Goal: Task Accomplishment & Management: Manage account settings

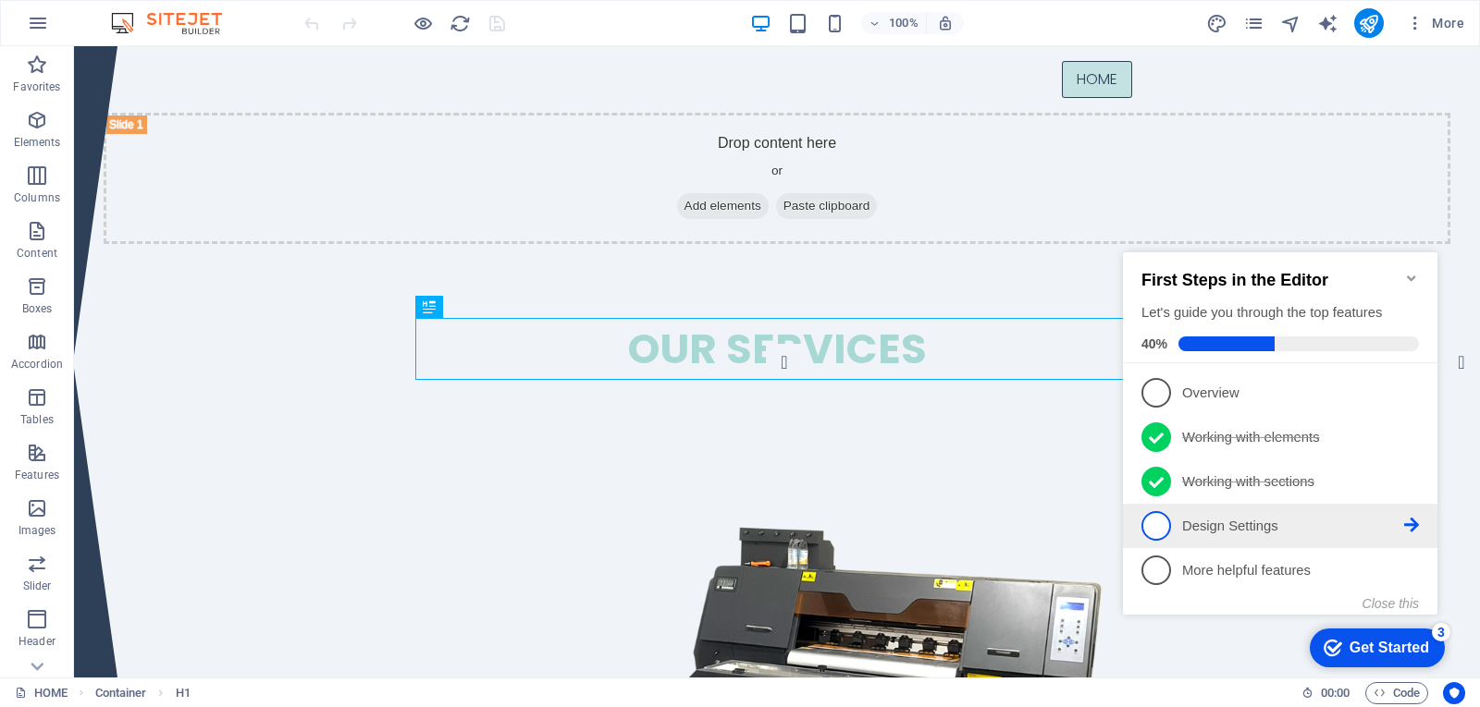
click at [1153, 522] on span "4" at bounding box center [1156, 526] width 30 height 30
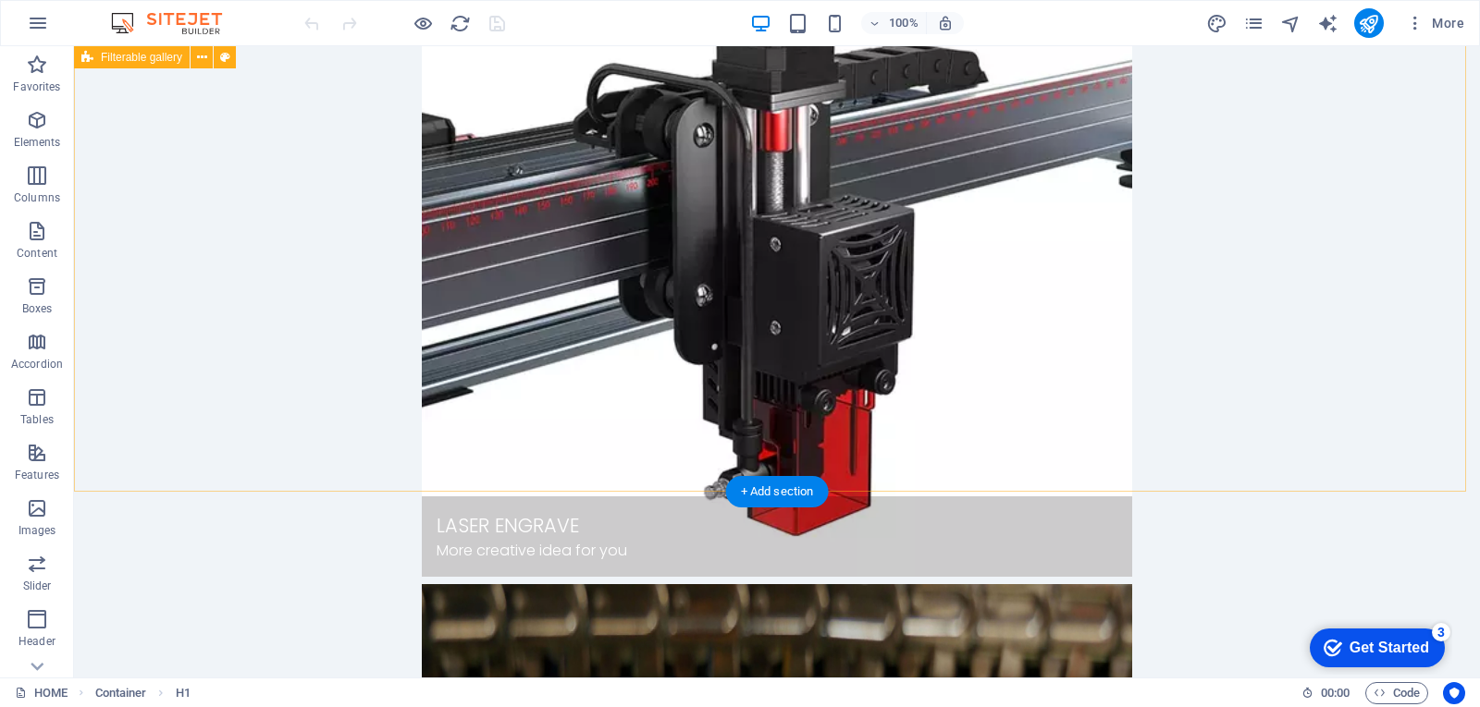
scroll to position [1445, 0]
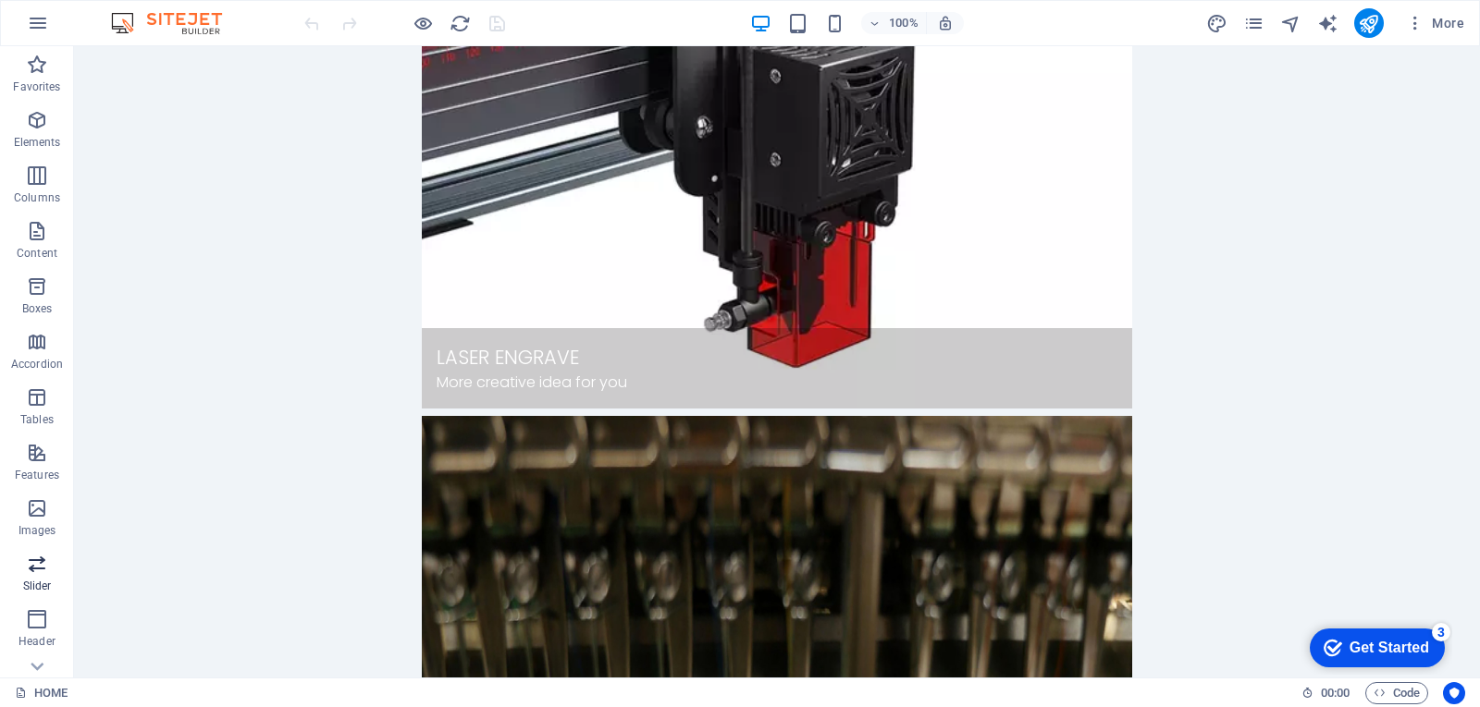
click at [38, 573] on icon "button" at bounding box center [37, 564] width 22 height 22
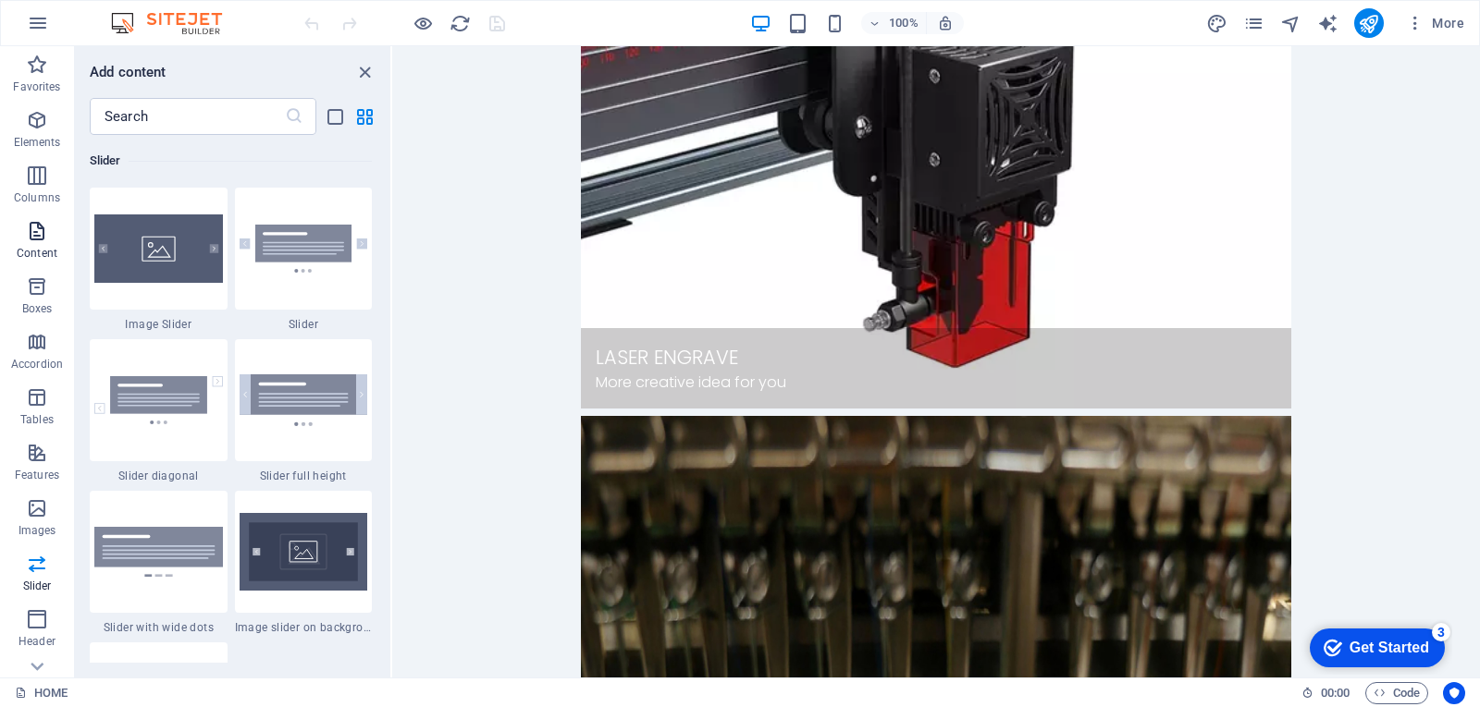
click at [31, 240] on icon "button" at bounding box center [37, 231] width 22 height 22
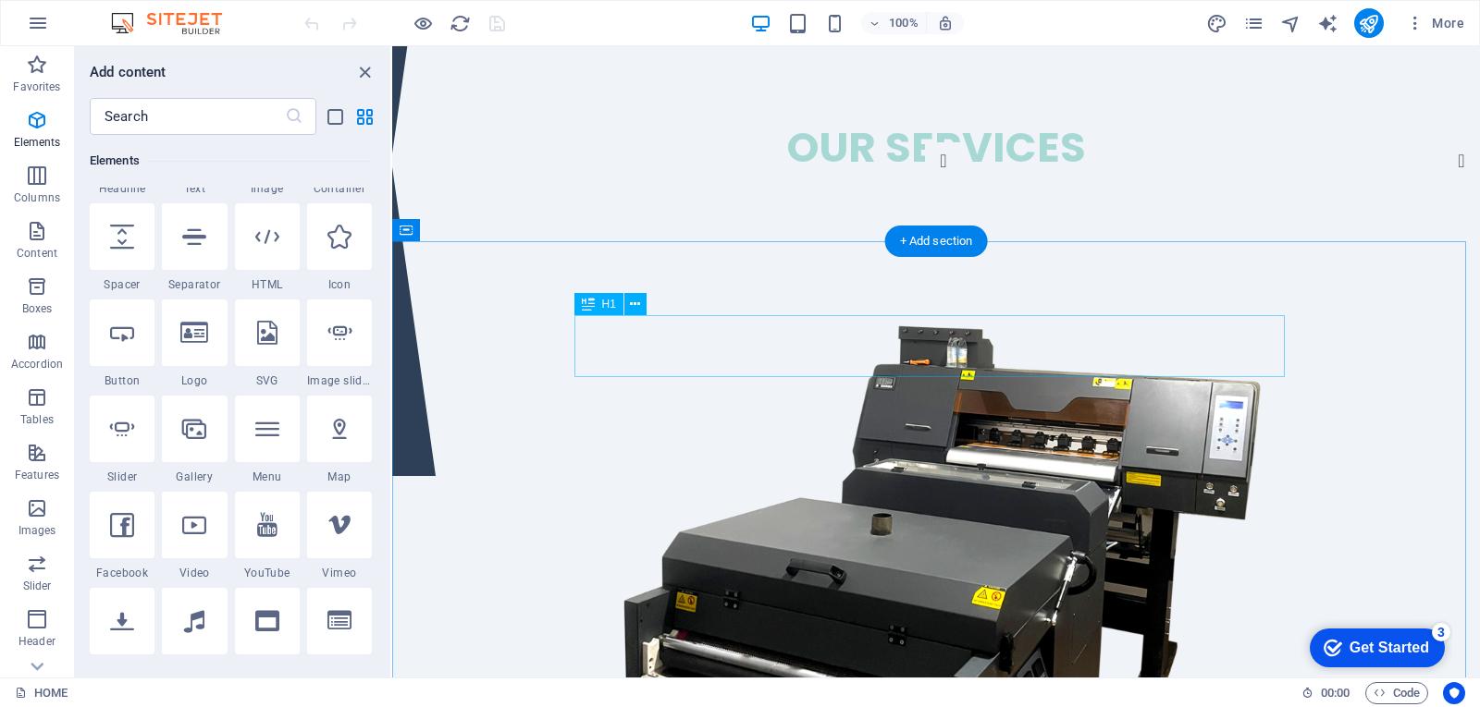
scroll to position [0, 0]
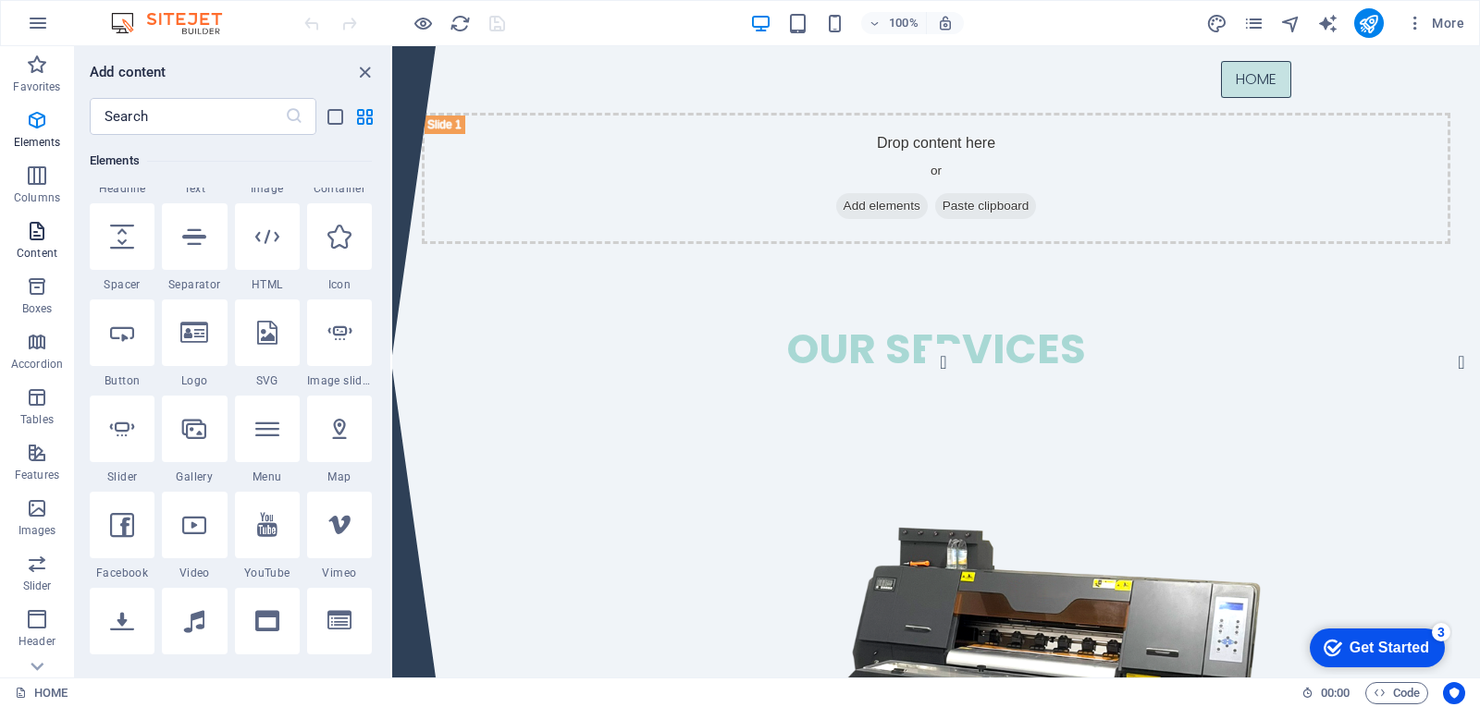
click at [40, 236] on icon "button" at bounding box center [37, 231] width 22 height 22
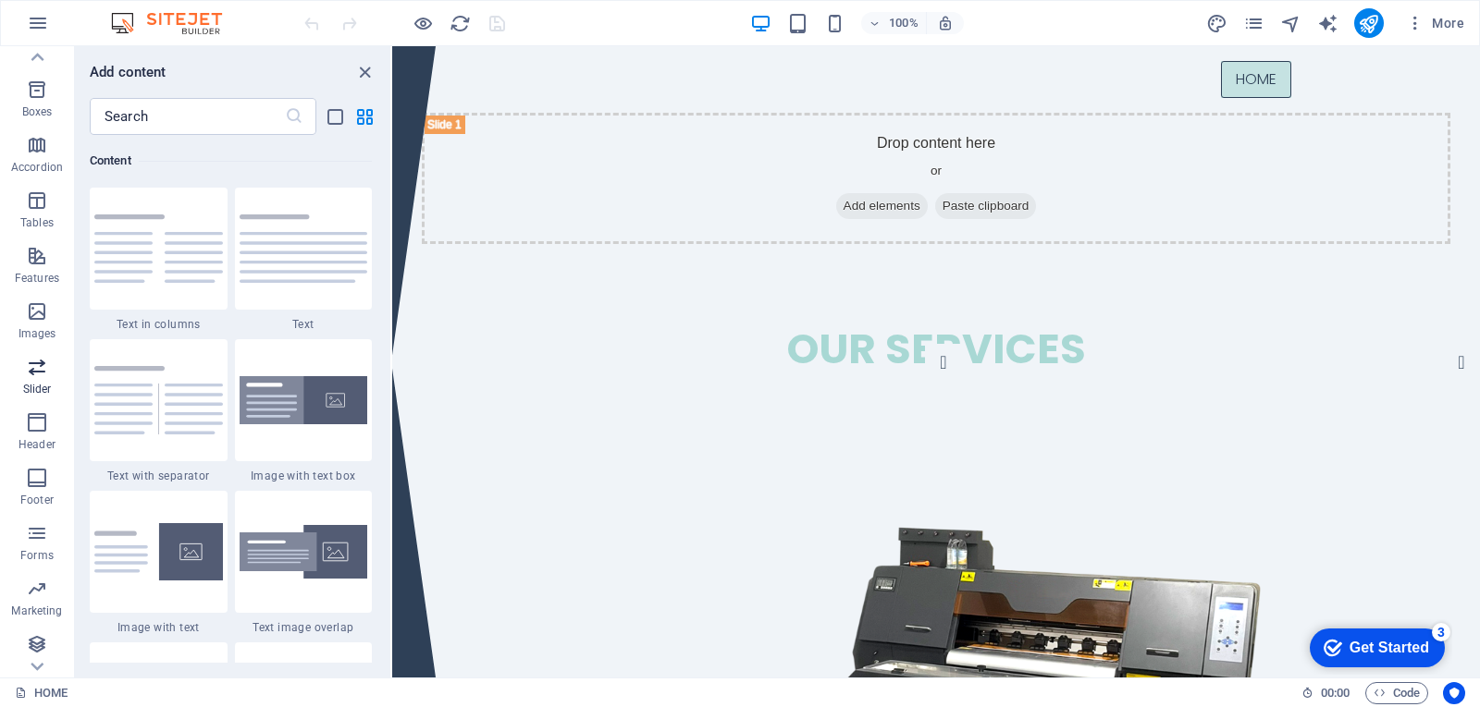
scroll to position [201, 0]
click at [39, 325] on p "Images" at bounding box center [37, 330] width 38 height 15
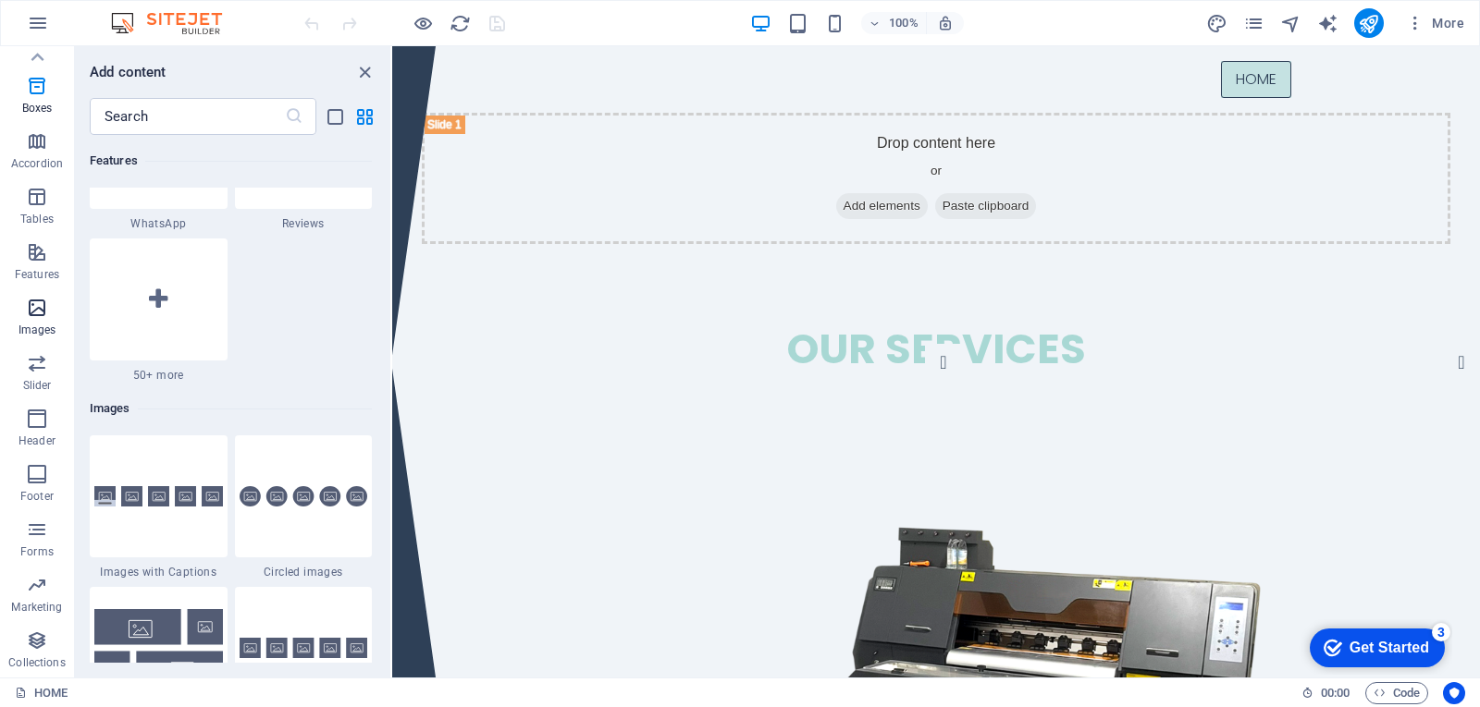
scroll to position [9377, 0]
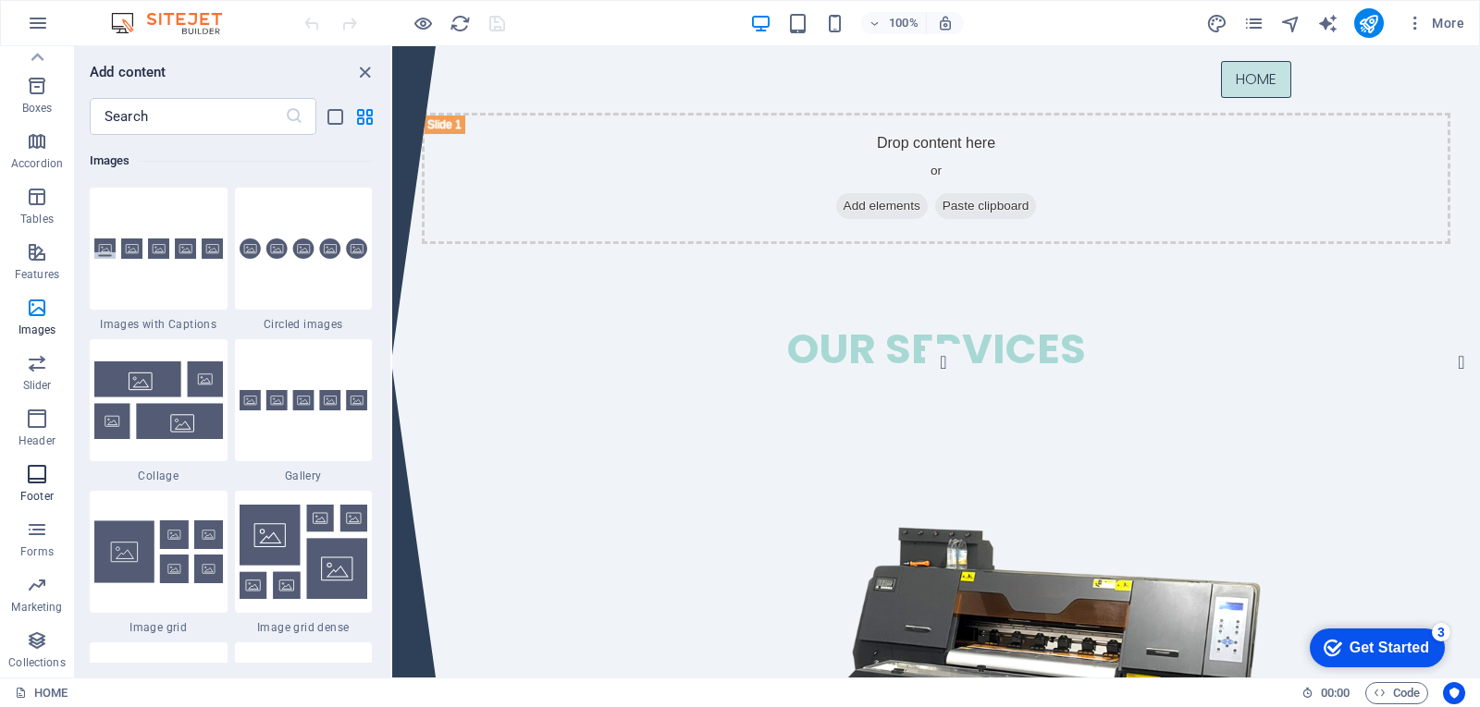
click at [29, 478] on icon "button" at bounding box center [37, 474] width 22 height 22
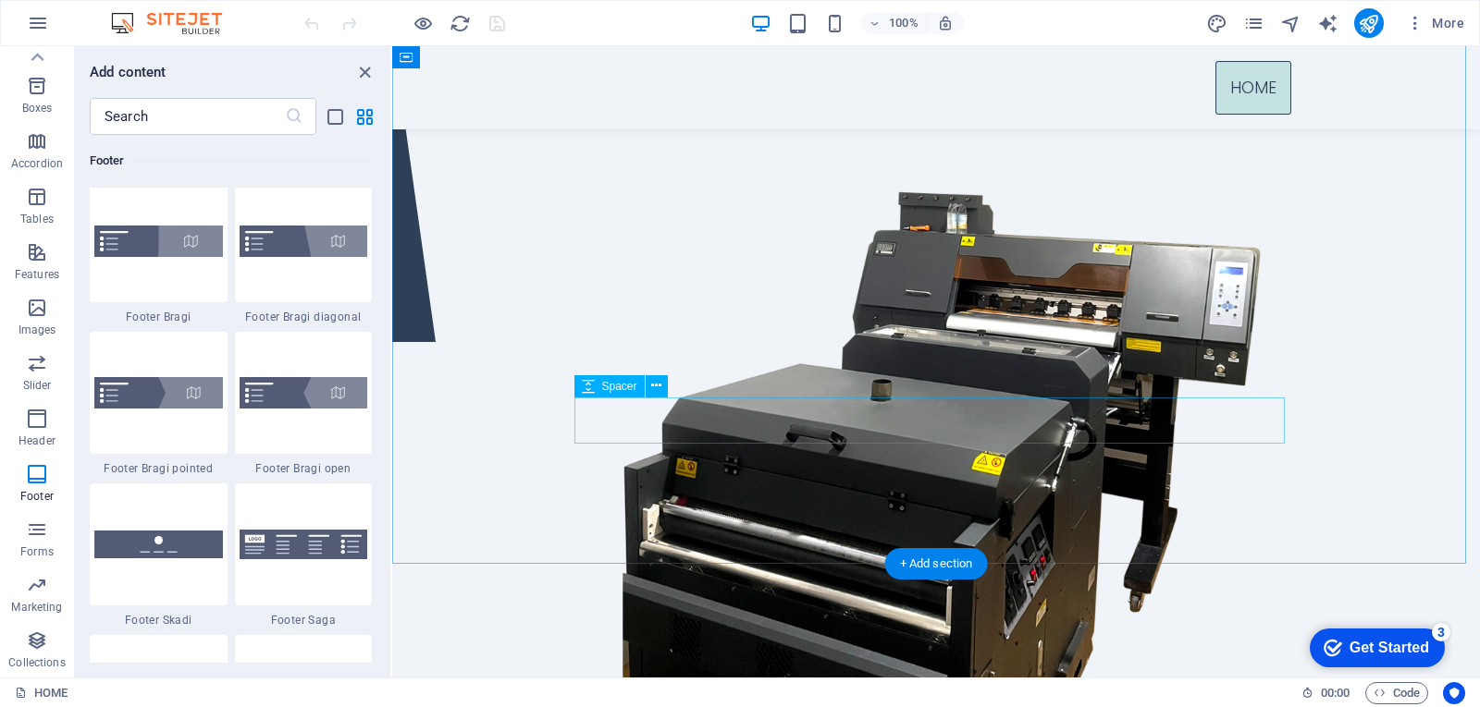
scroll to position [0, 0]
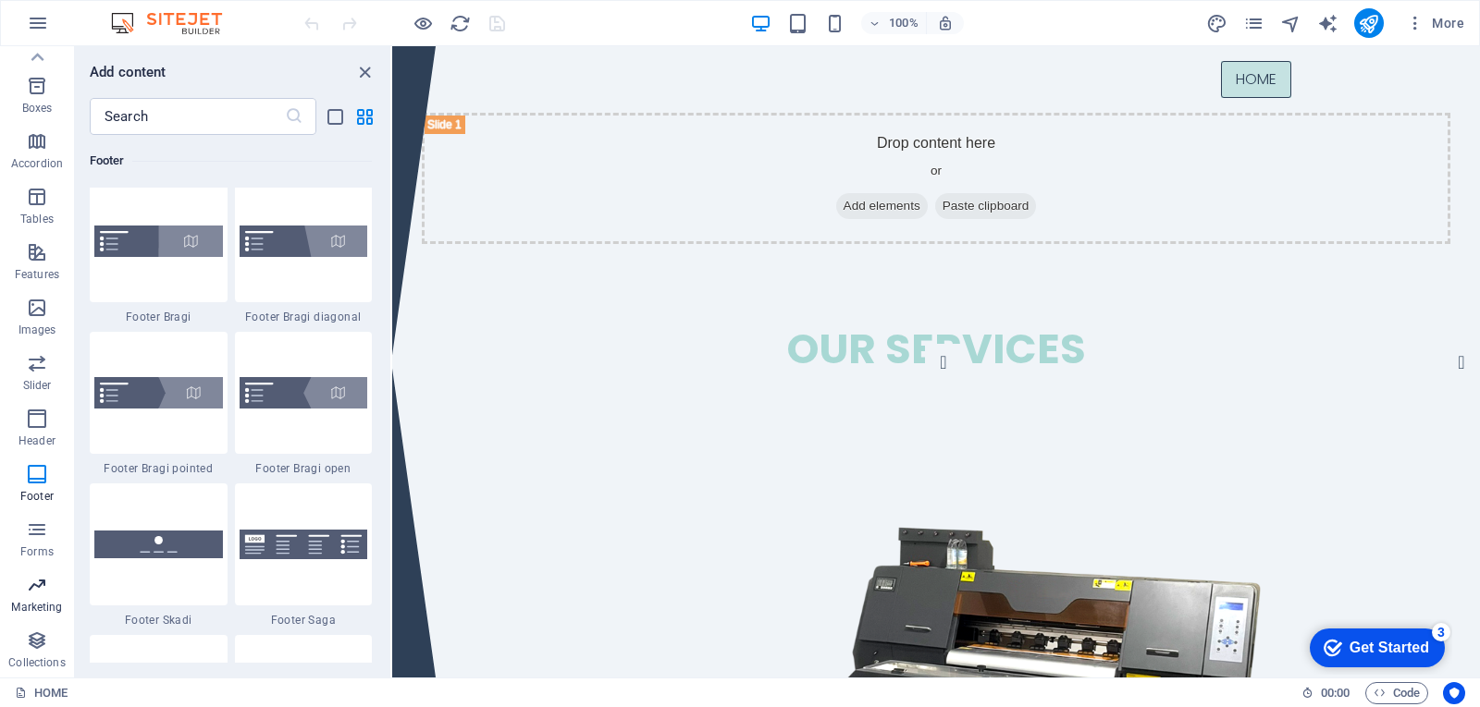
click at [31, 591] on icon "button" at bounding box center [37, 585] width 22 height 22
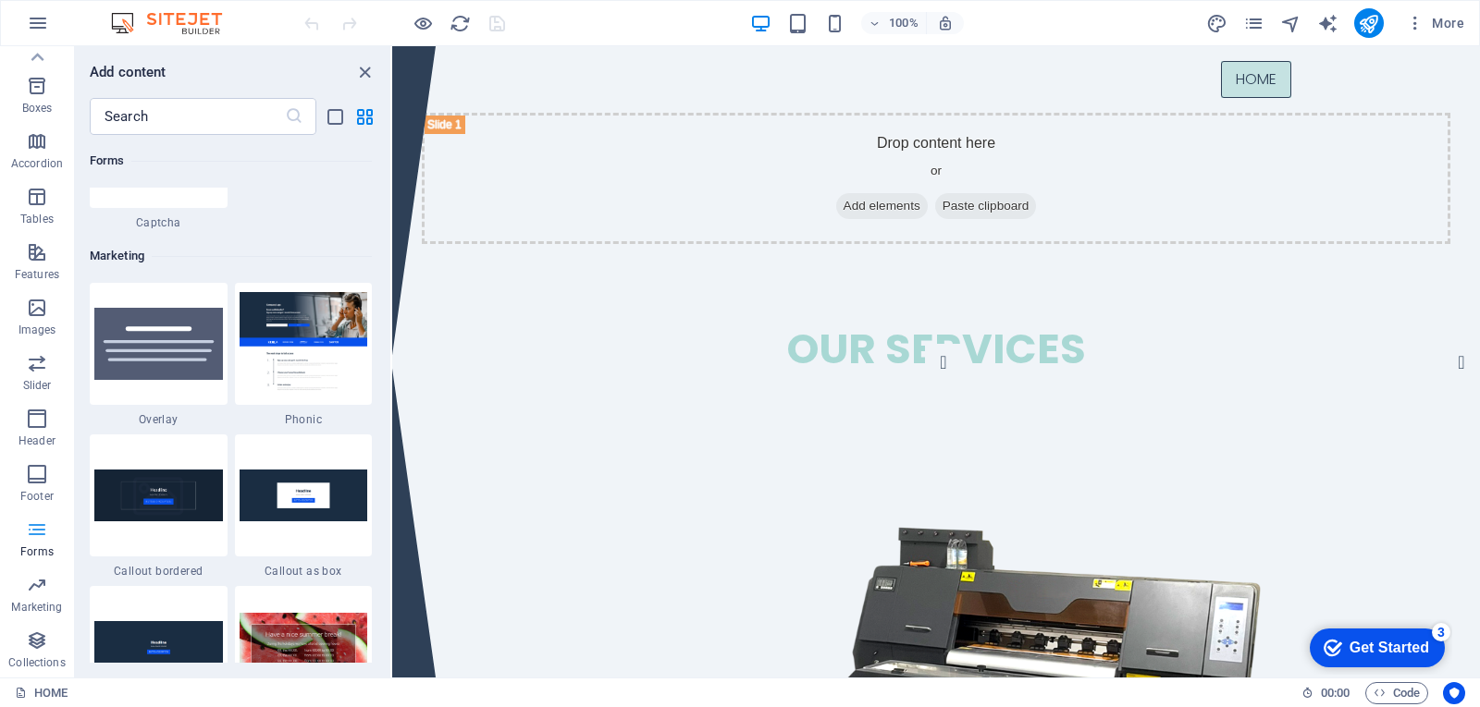
scroll to position [15063, 0]
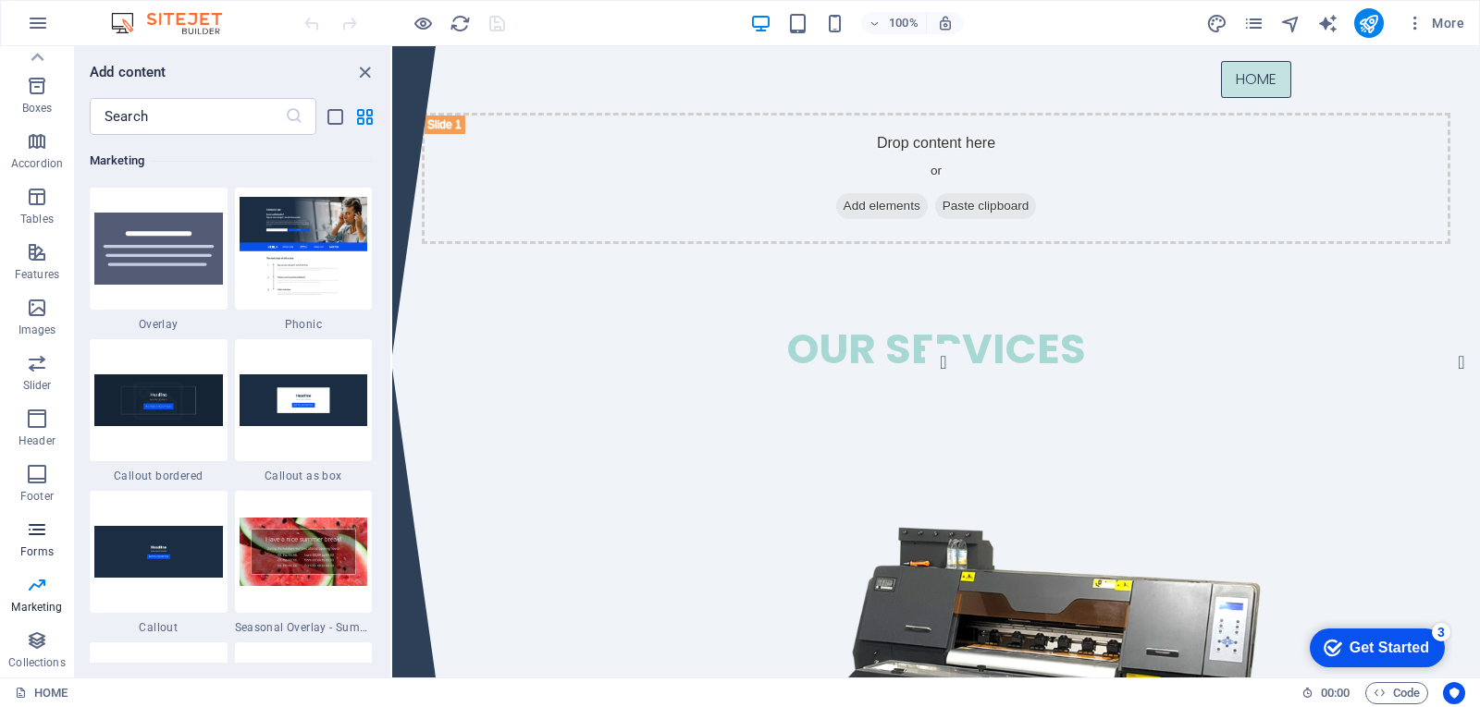
click at [31, 554] on p "Forms" at bounding box center [36, 552] width 33 height 15
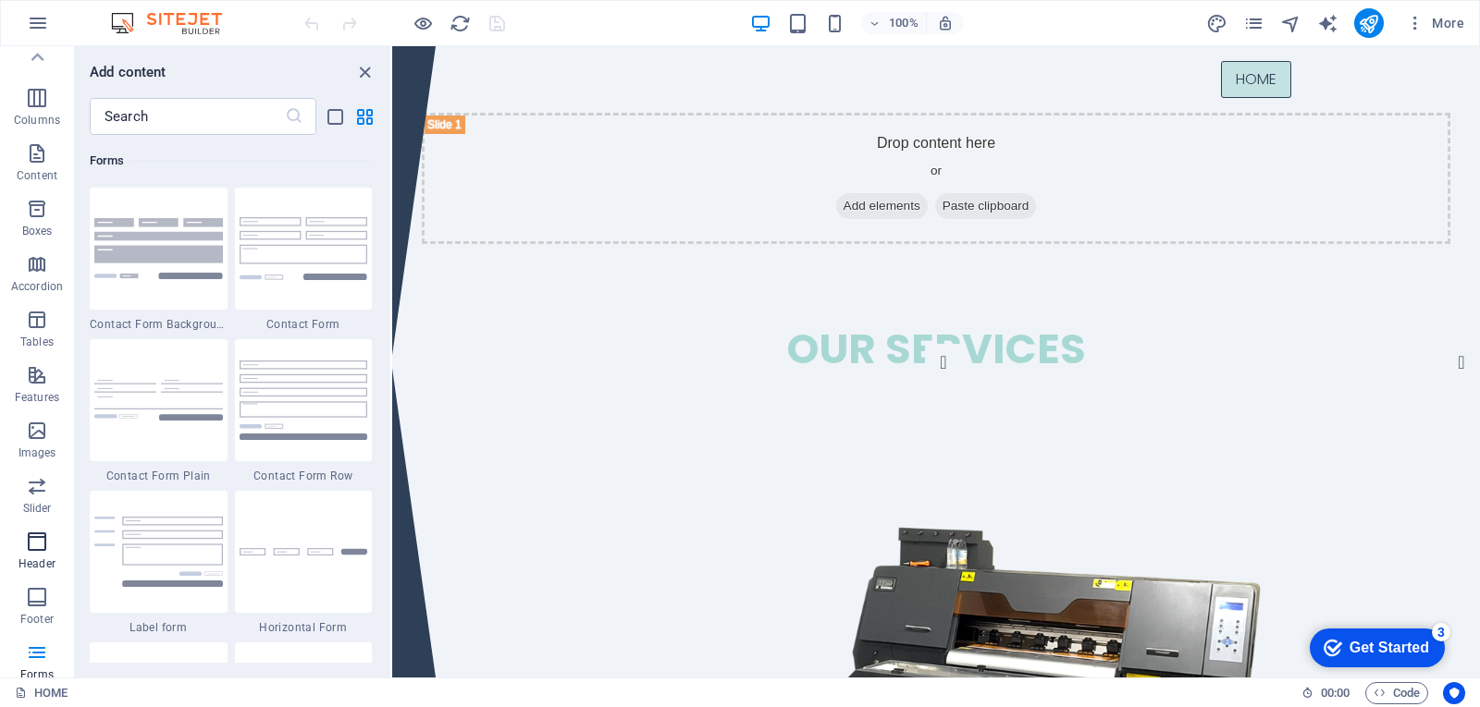
scroll to position [0, 0]
click at [40, 20] on icon "button" at bounding box center [38, 23] width 22 height 22
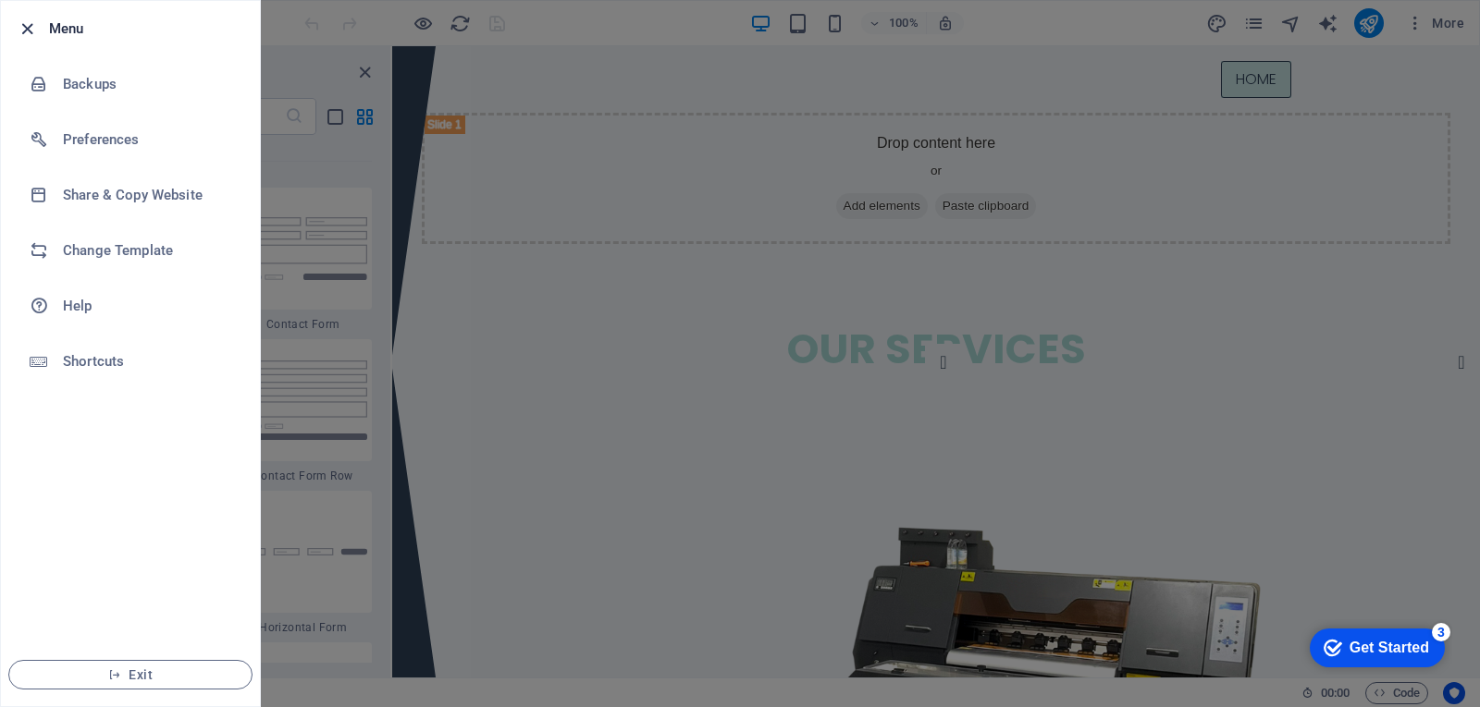
click at [17, 24] on icon "button" at bounding box center [27, 28] width 21 height 21
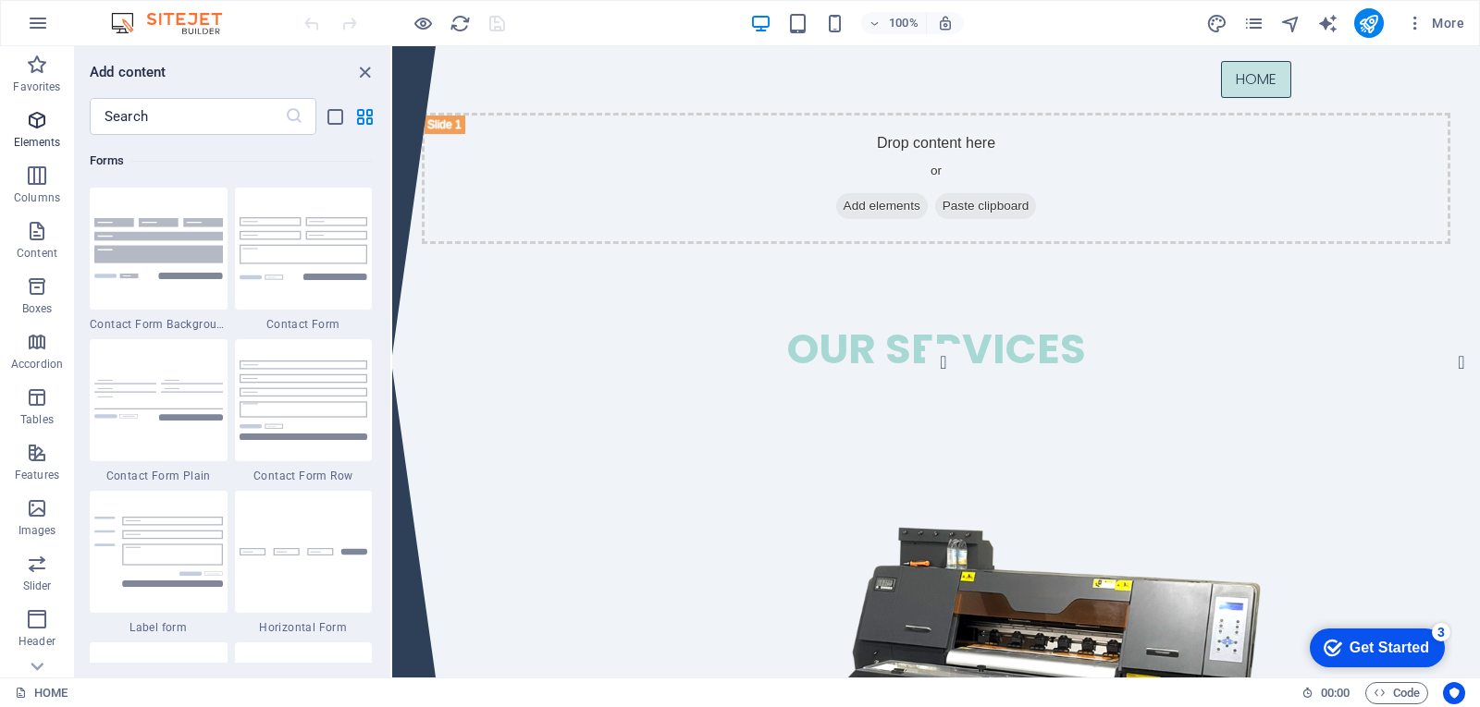
click at [33, 123] on icon "button" at bounding box center [37, 120] width 22 height 22
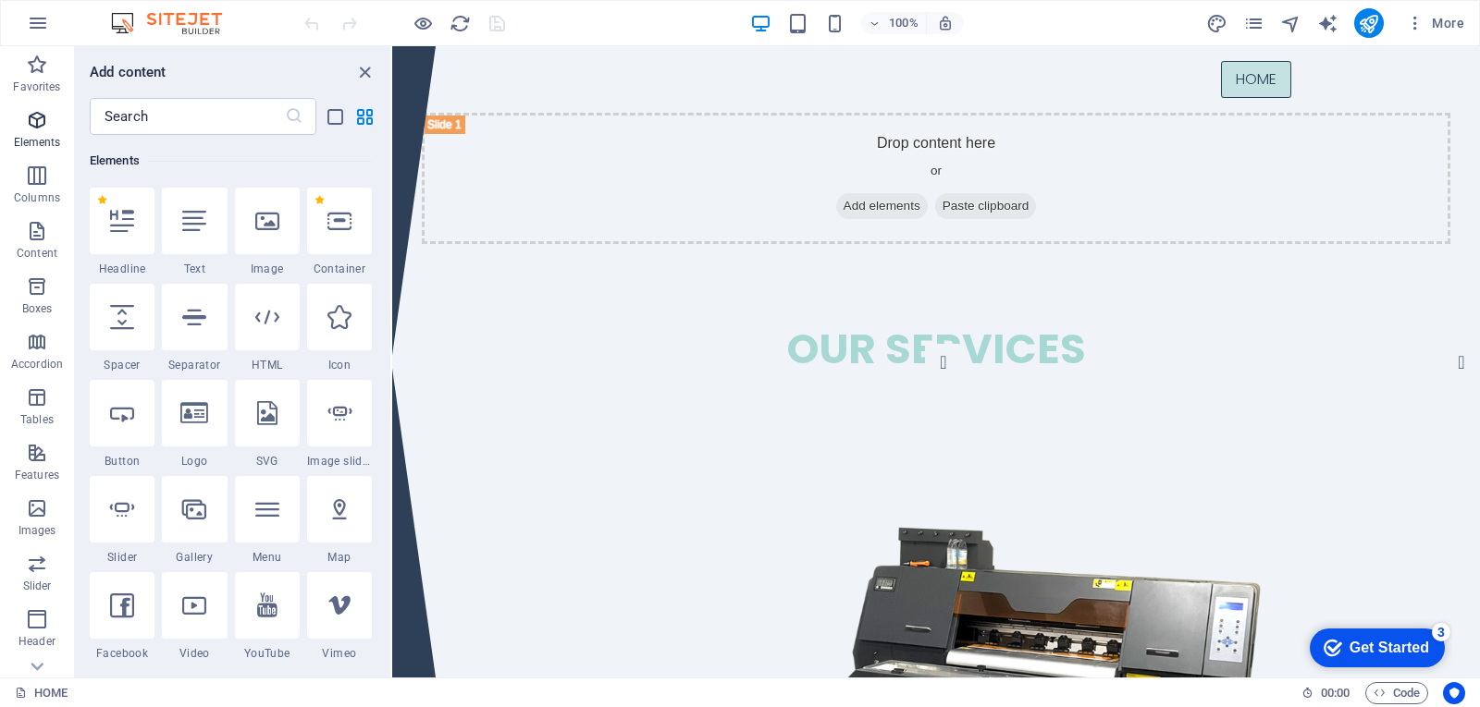
scroll to position [197, 0]
click at [1212, 21] on icon "design" at bounding box center [1216, 23] width 21 height 21
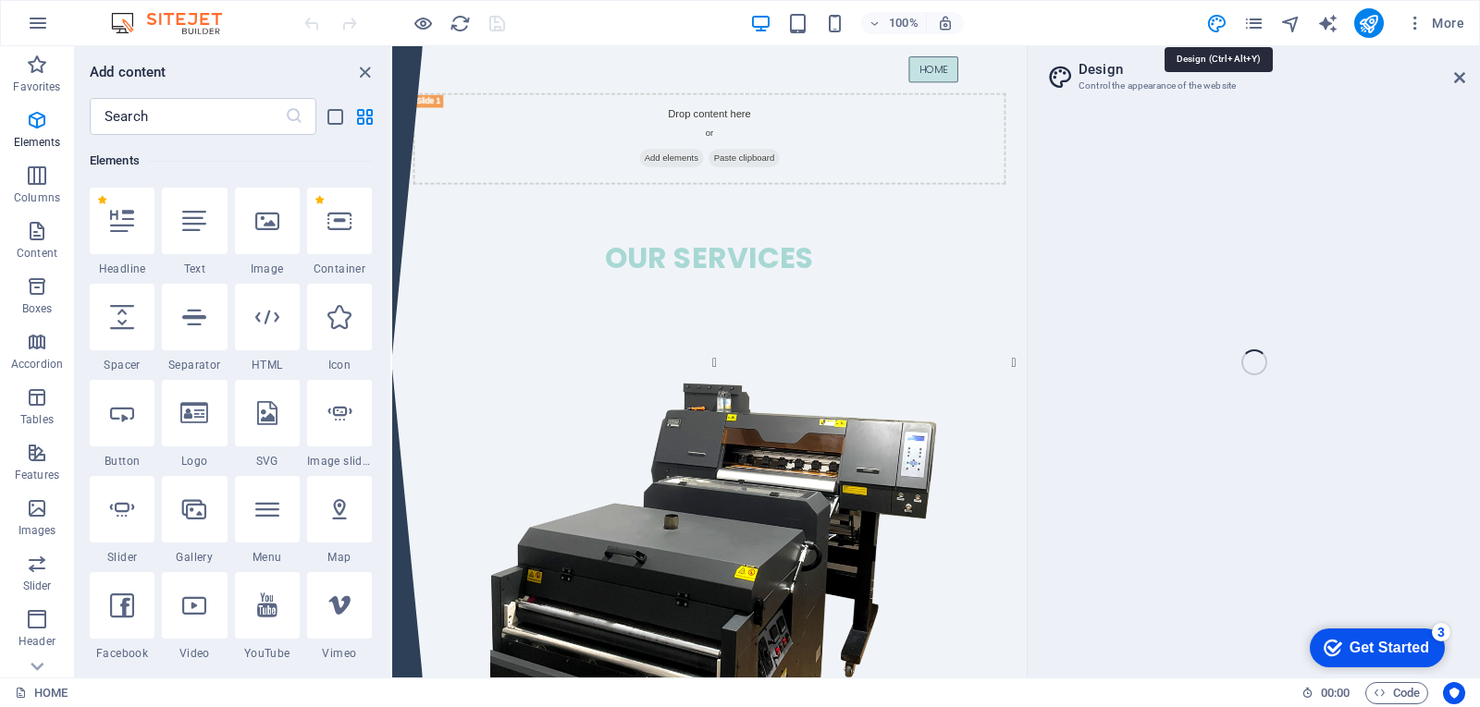
select select "px"
select select "300"
select select "px"
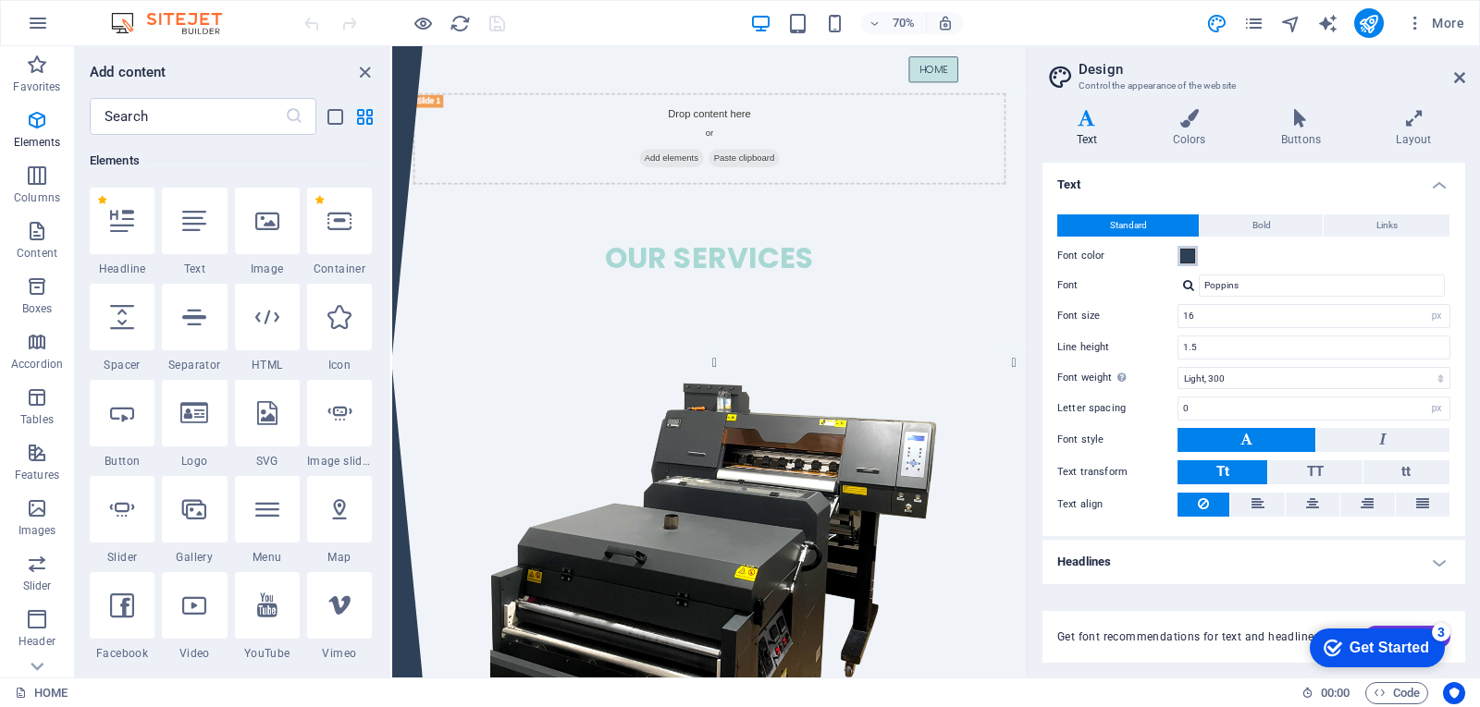
click at [1189, 256] on span at bounding box center [1187, 256] width 15 height 15
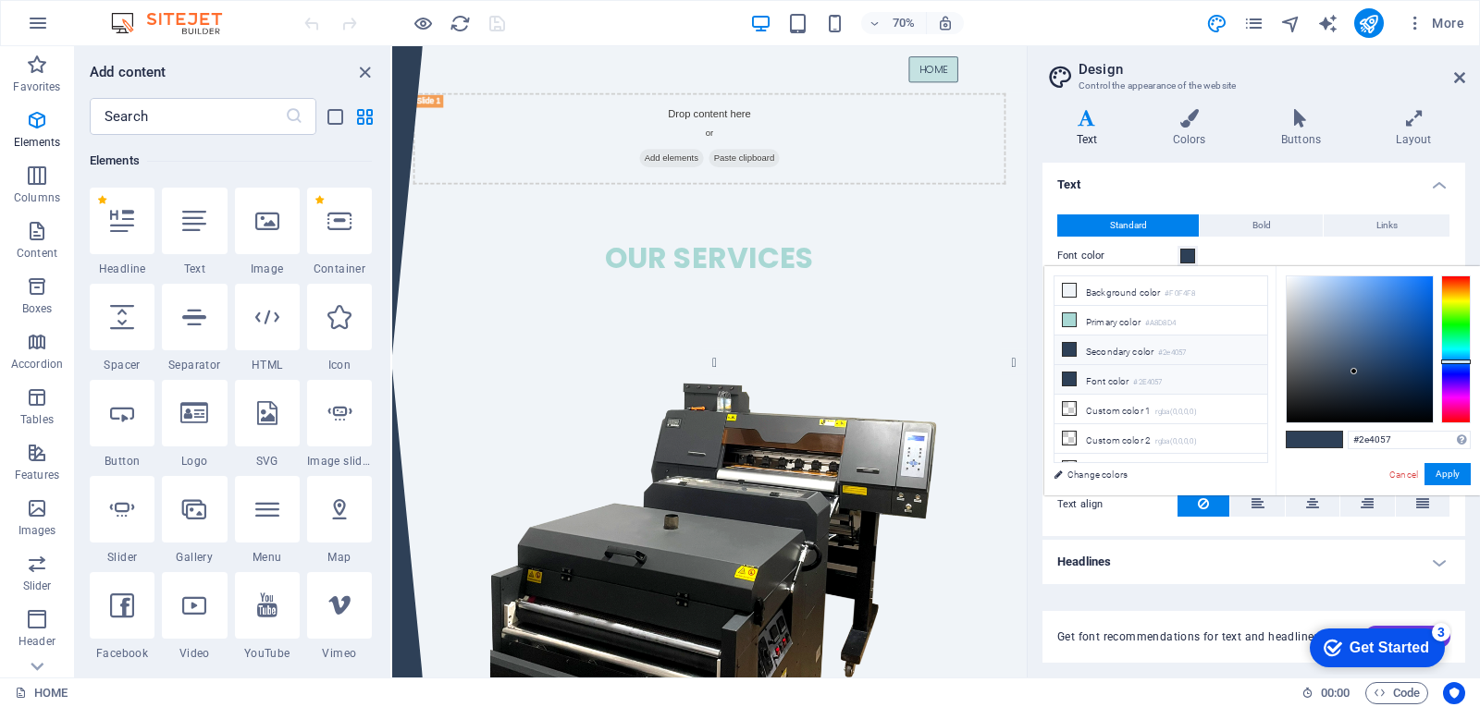
click at [1067, 377] on icon at bounding box center [1069, 379] width 13 height 13
click at [1106, 382] on li "Font color #2E4057" at bounding box center [1160, 380] width 213 height 30
click at [1129, 382] on li "Font color #2E4057" at bounding box center [1160, 380] width 213 height 30
click at [1083, 351] on li "Secondary color #2e4057" at bounding box center [1160, 351] width 213 height 30
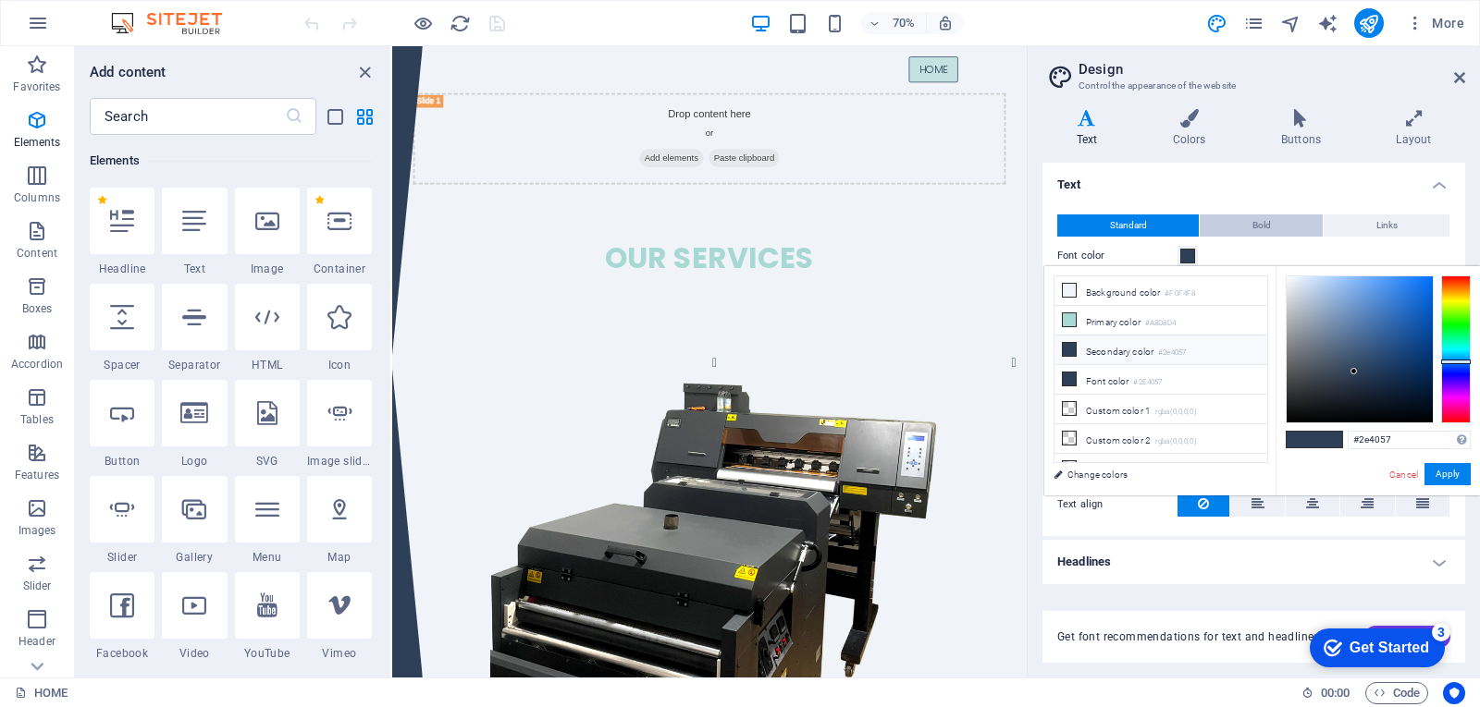
click at [1259, 225] on span "Bold" at bounding box center [1261, 226] width 18 height 22
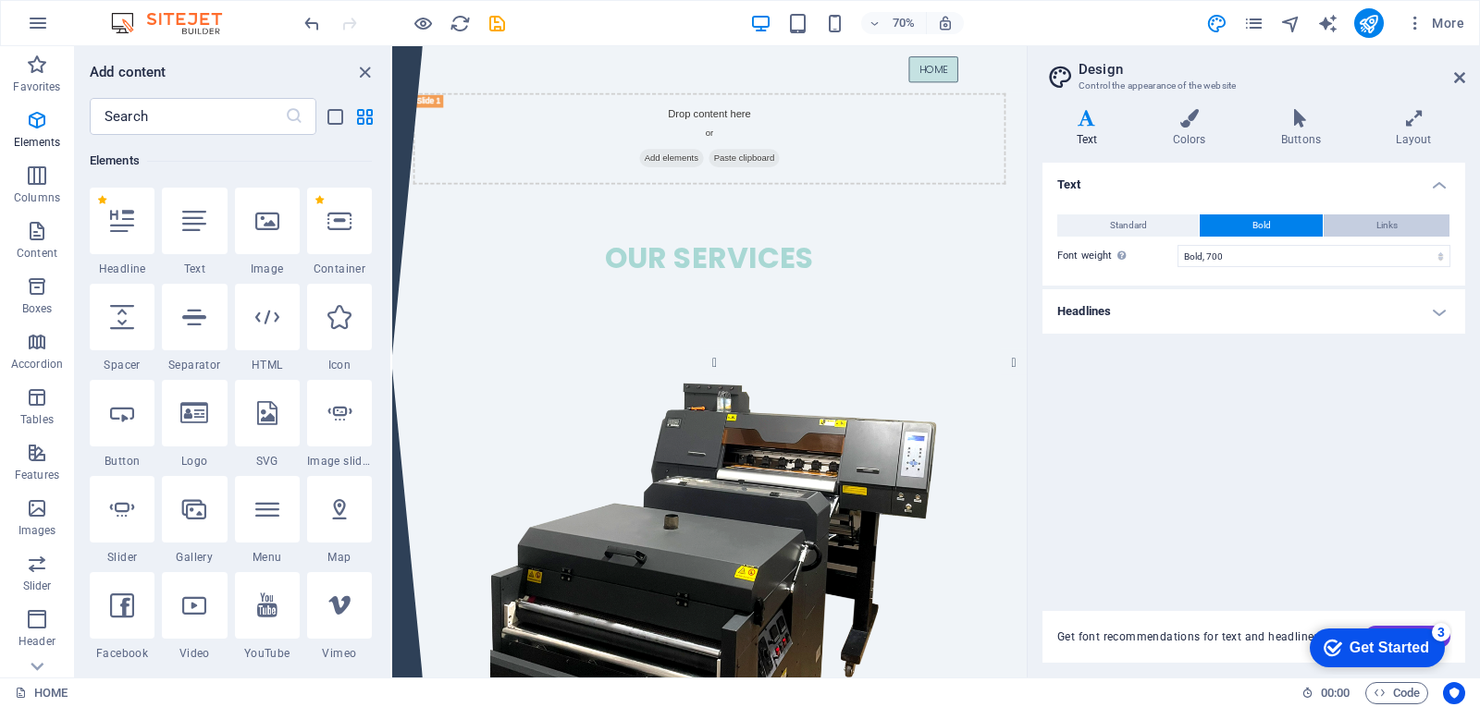
click at [1381, 229] on span "Links" at bounding box center [1386, 226] width 21 height 22
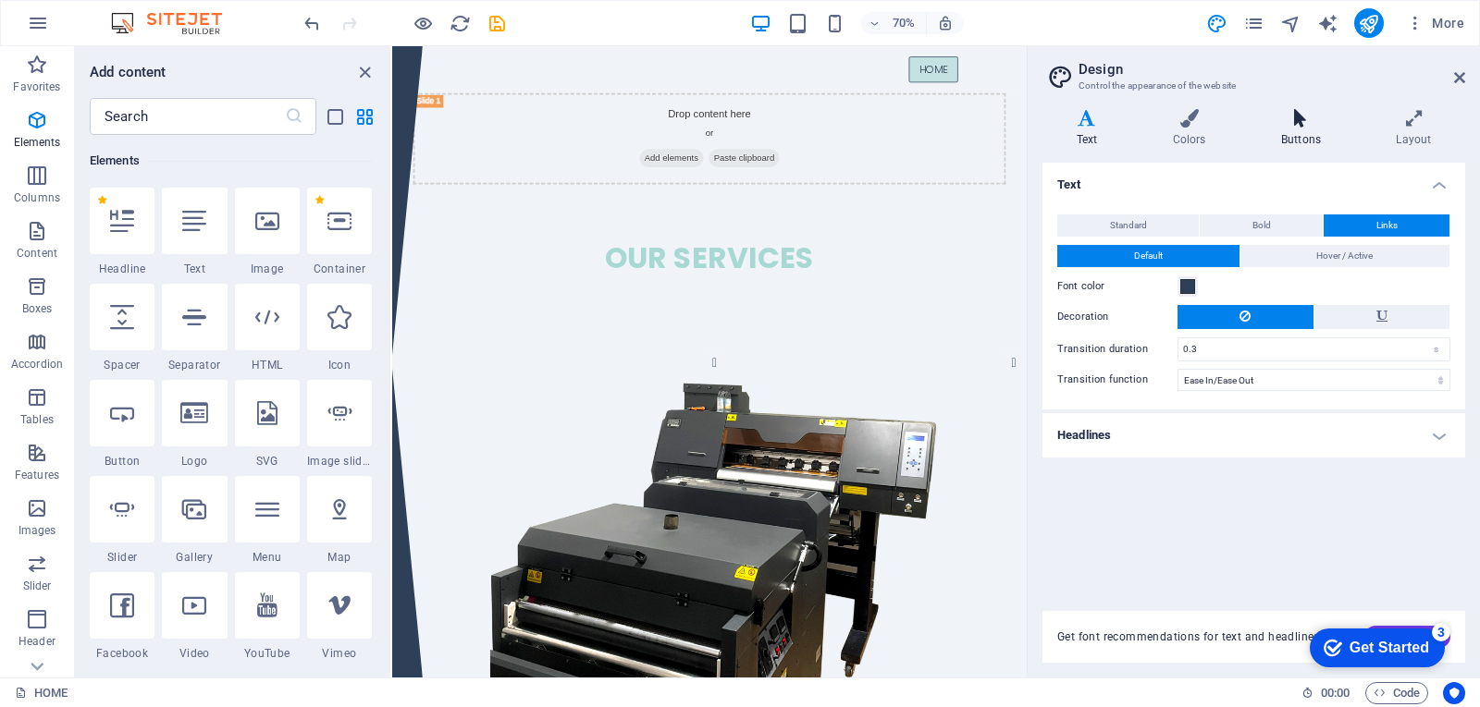
click at [1286, 127] on icon at bounding box center [1300, 118] width 107 height 18
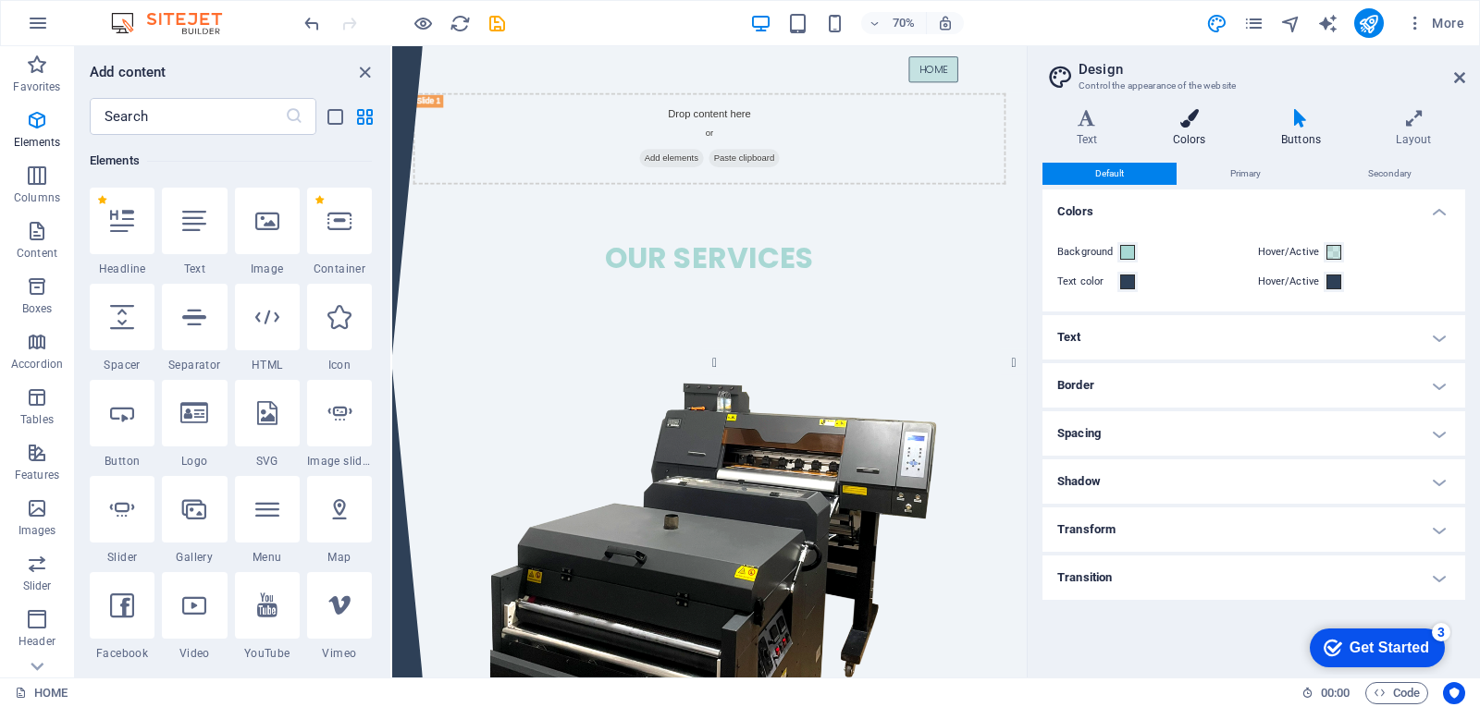
click at [1197, 129] on h4 "Colors" at bounding box center [1192, 128] width 108 height 39
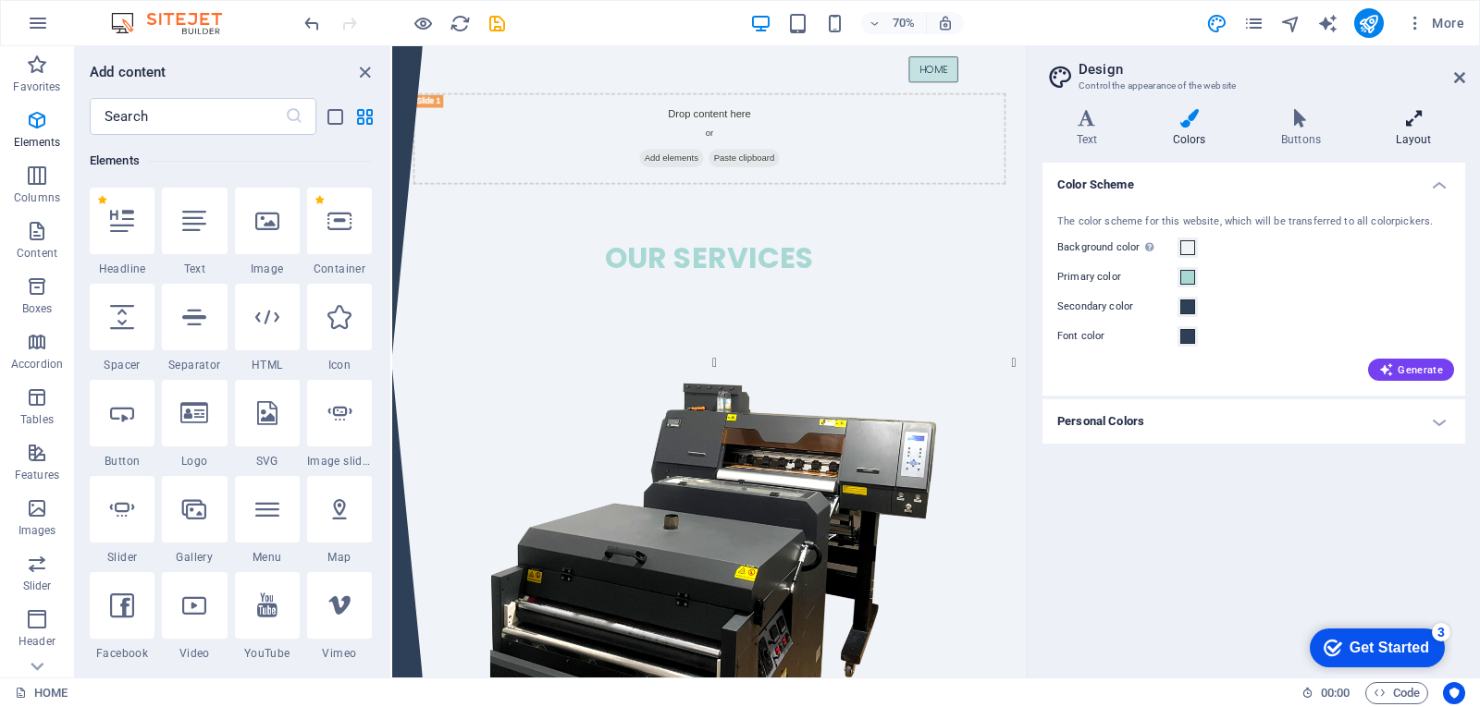
click at [1424, 126] on icon at bounding box center [1413, 118] width 103 height 18
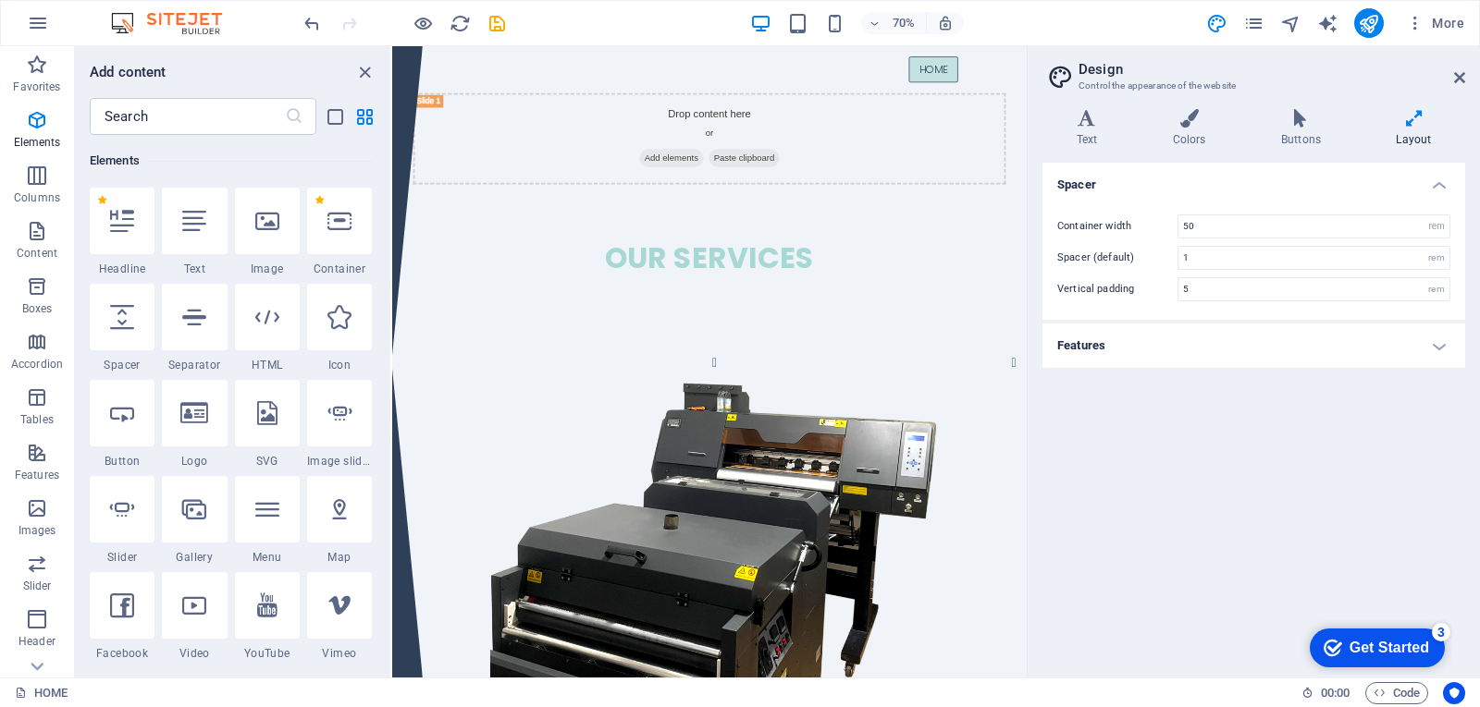
click at [1421, 363] on h4 "Features" at bounding box center [1253, 346] width 423 height 44
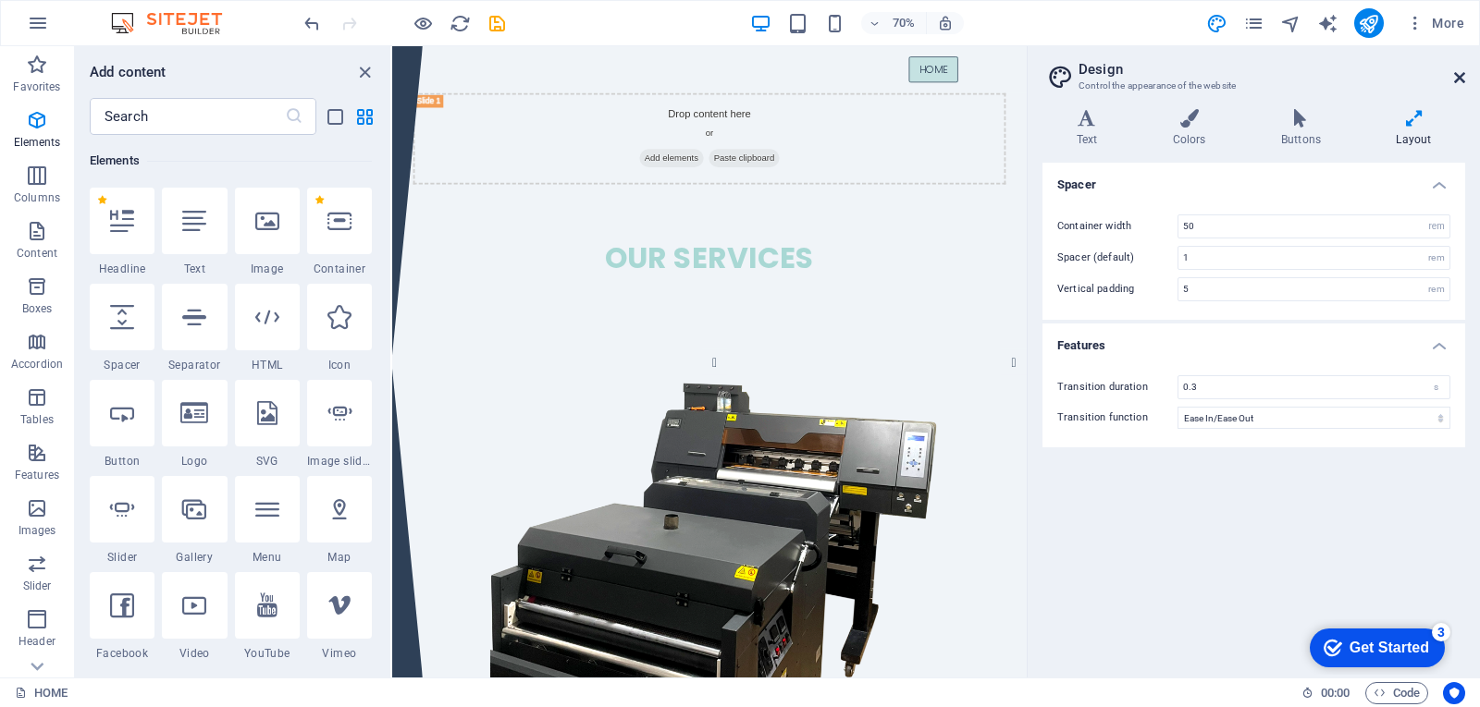
drag, startPoint x: 1456, startPoint y: 76, endPoint x: 1063, endPoint y: 30, distance: 395.7
click at [1456, 76] on icon at bounding box center [1459, 77] width 11 height 15
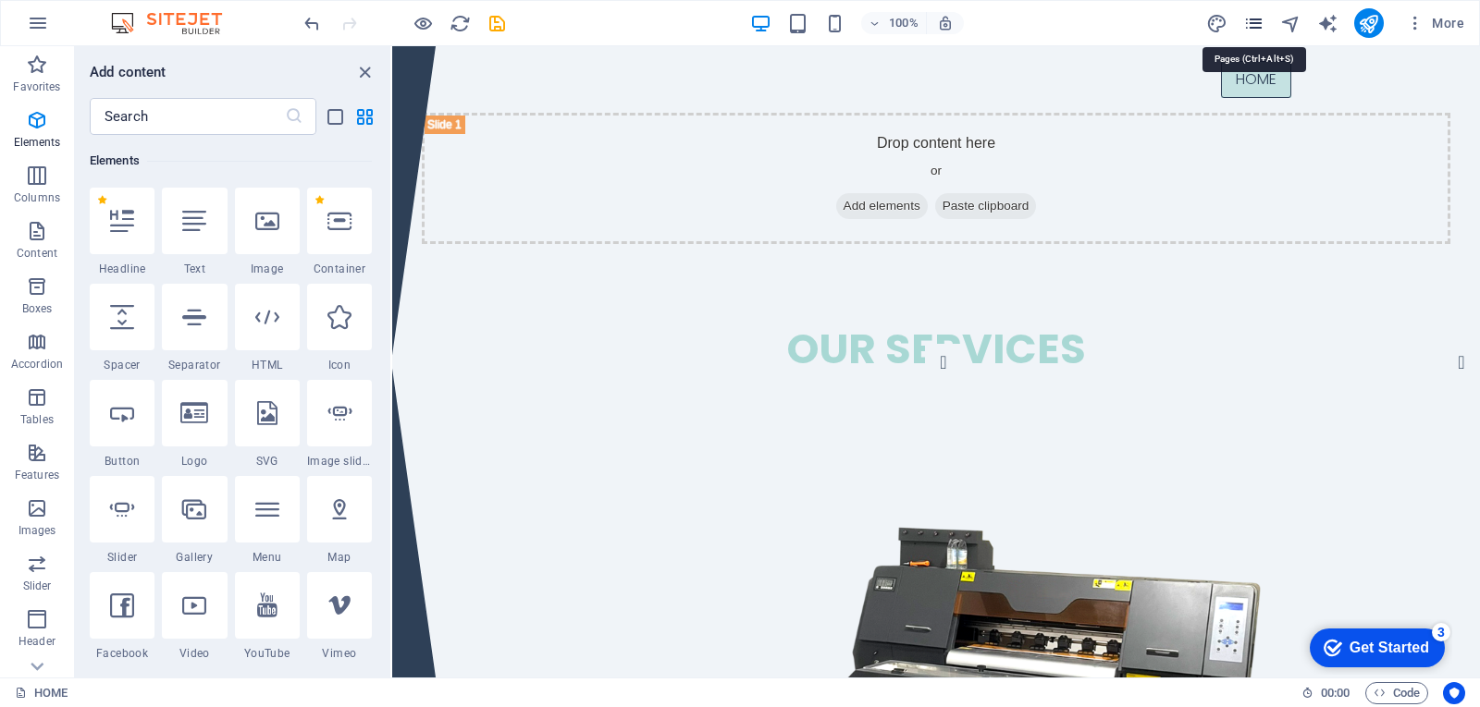
click at [1252, 28] on icon "pages" at bounding box center [1253, 23] width 21 height 21
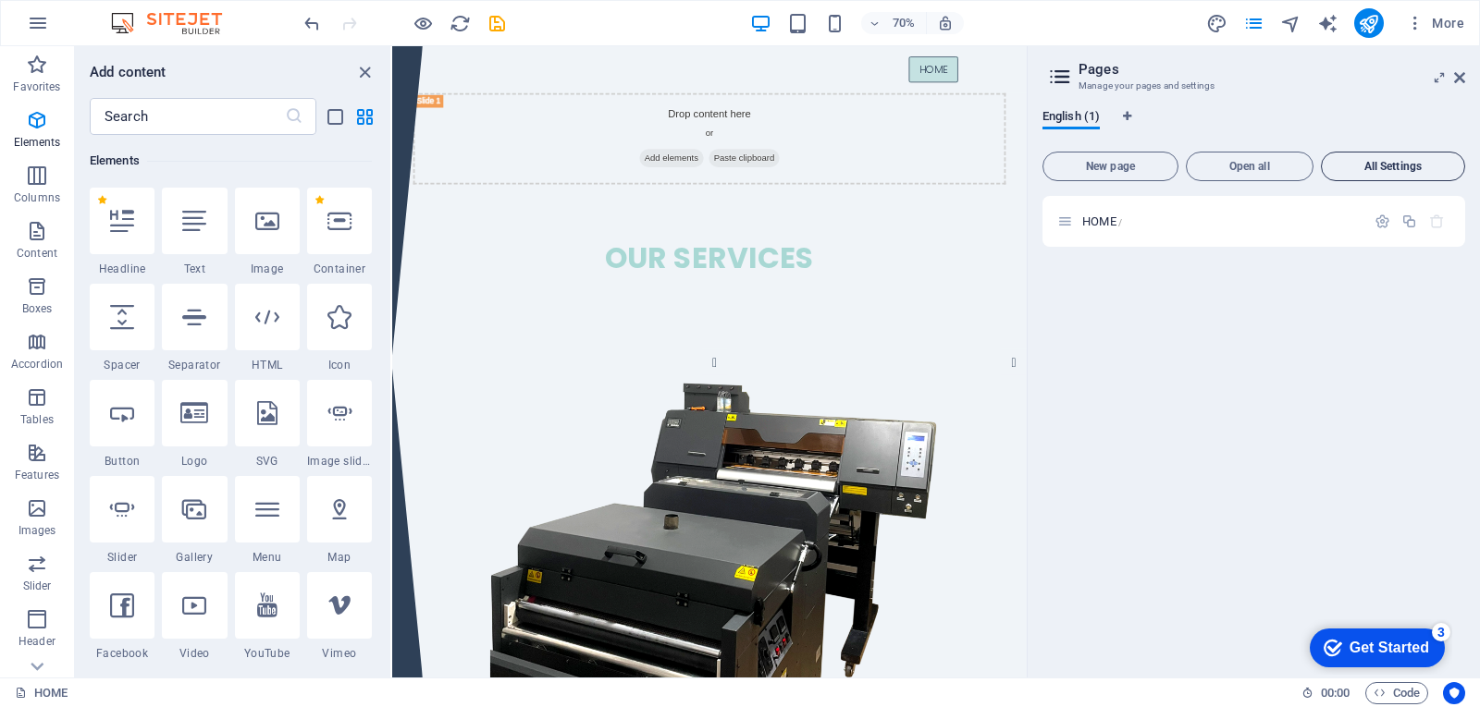
click at [1403, 166] on span "All Settings" at bounding box center [1393, 166] width 128 height 11
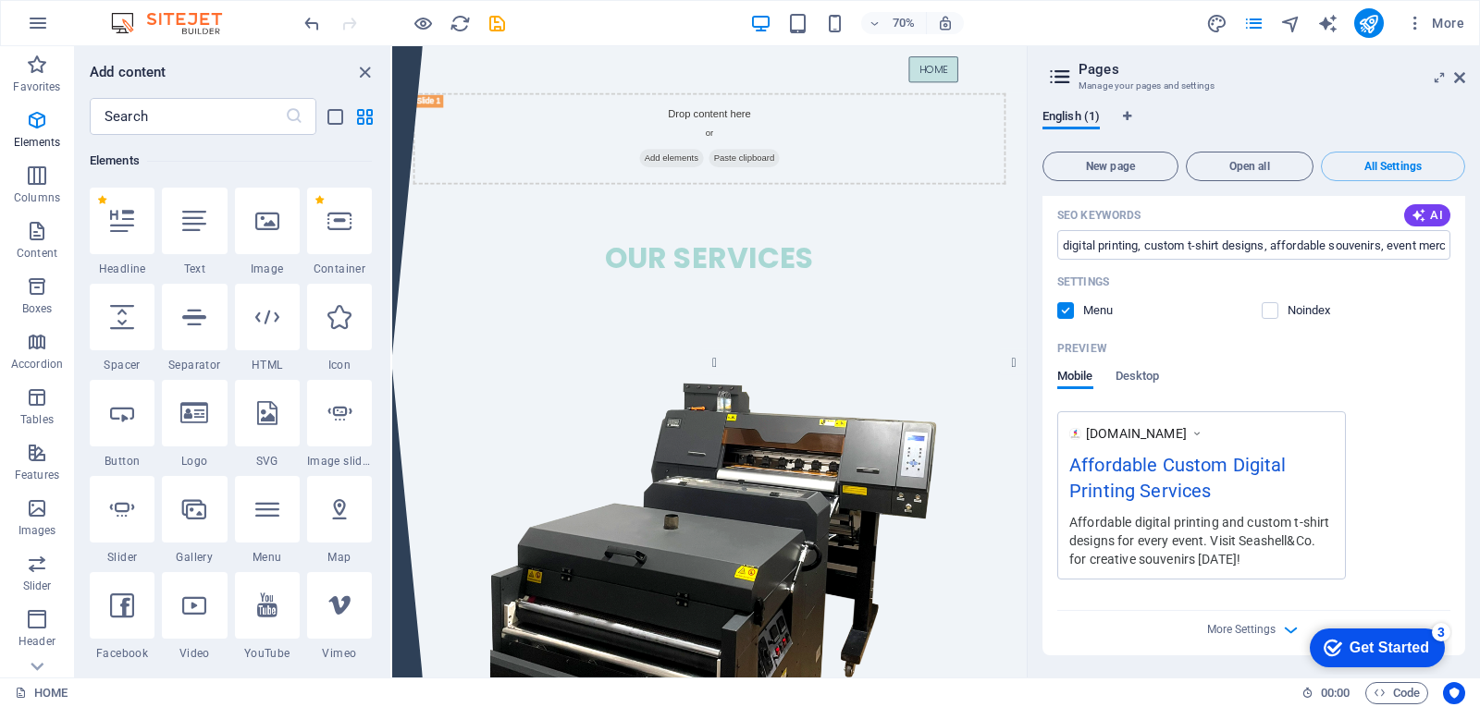
scroll to position [0, 0]
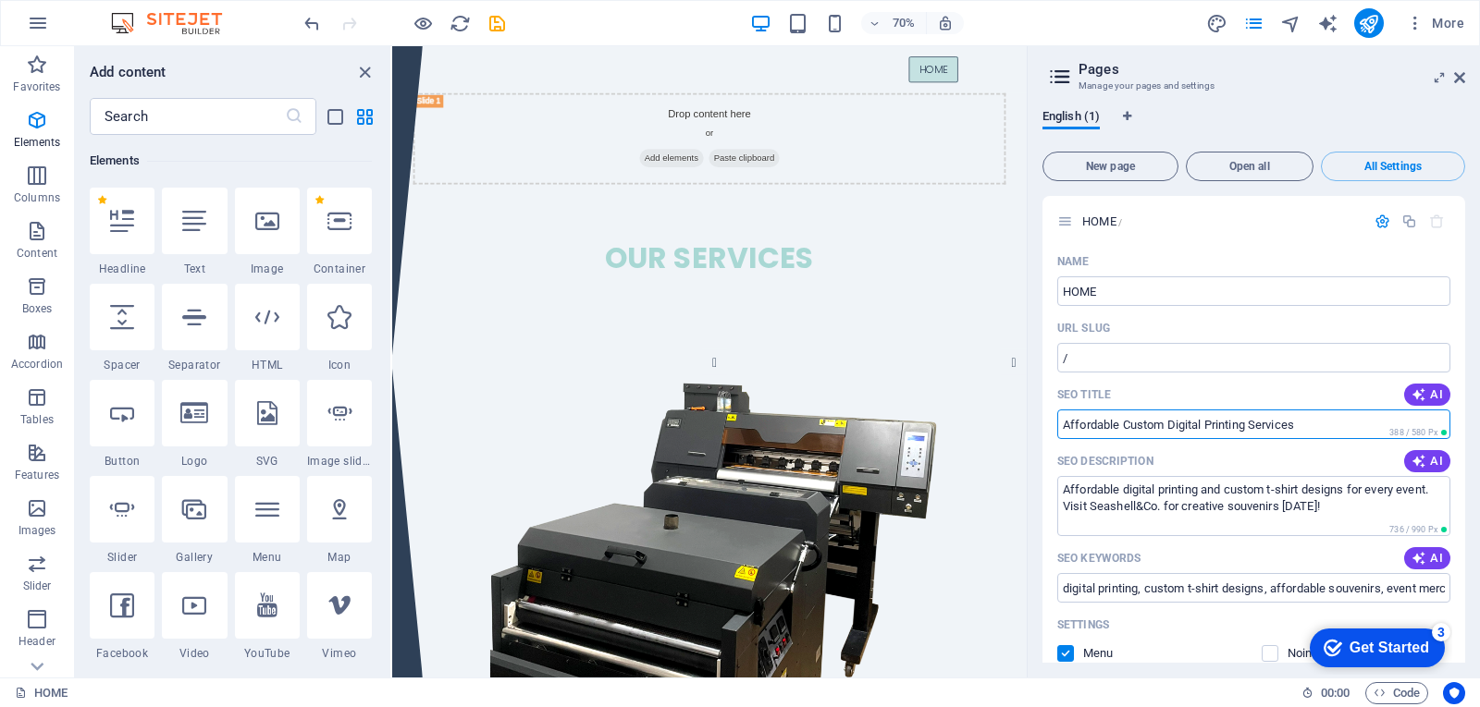
drag, startPoint x: 1708, startPoint y: 474, endPoint x: 1284, endPoint y: 572, distance: 434.7
click at [1321, 418] on input "Affordable Custom Digital Printing Services" at bounding box center [1253, 425] width 393 height 30
drag, startPoint x: 1318, startPoint y: 428, endPoint x: 1058, endPoint y: 422, distance: 259.9
click at [1058, 422] on input "Affordable Custom Digital Printing Services" at bounding box center [1253, 425] width 393 height 30
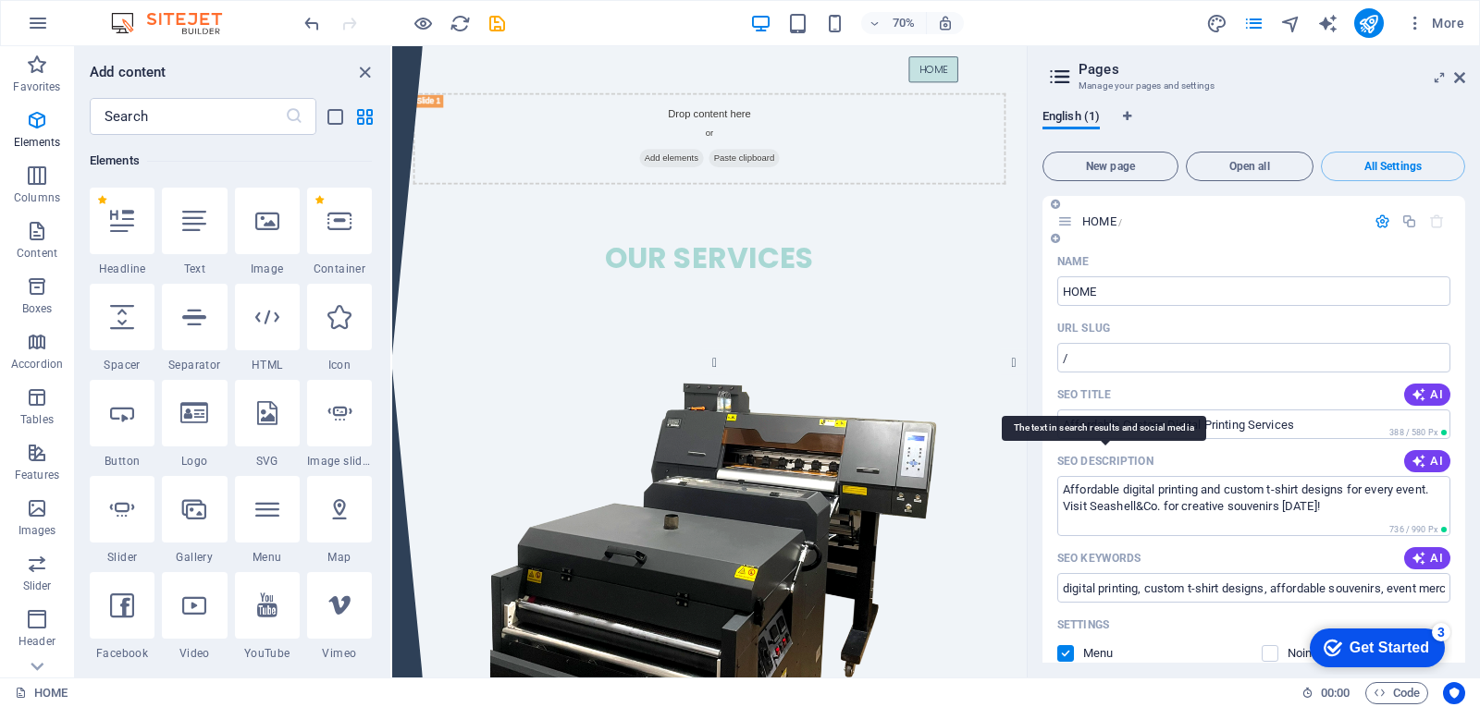
drag, startPoint x: 1143, startPoint y: 461, endPoint x: 1091, endPoint y: 461, distance: 51.8
click at [1091, 461] on div "SEO Description AI" at bounding box center [1253, 462] width 393 height 30
drag, startPoint x: 1331, startPoint y: 512, endPoint x: 1051, endPoint y: 487, distance: 280.4
click at [1051, 487] on div "Name HOME ​ URL SLUG / ​ SEO Title AI Affordable Custom Digital Printing Servic…" at bounding box center [1253, 623] width 423 height 752
paste textarea "Custom Digital Printing Services: Affordable, Fast & High-Quality --- Looking f…"
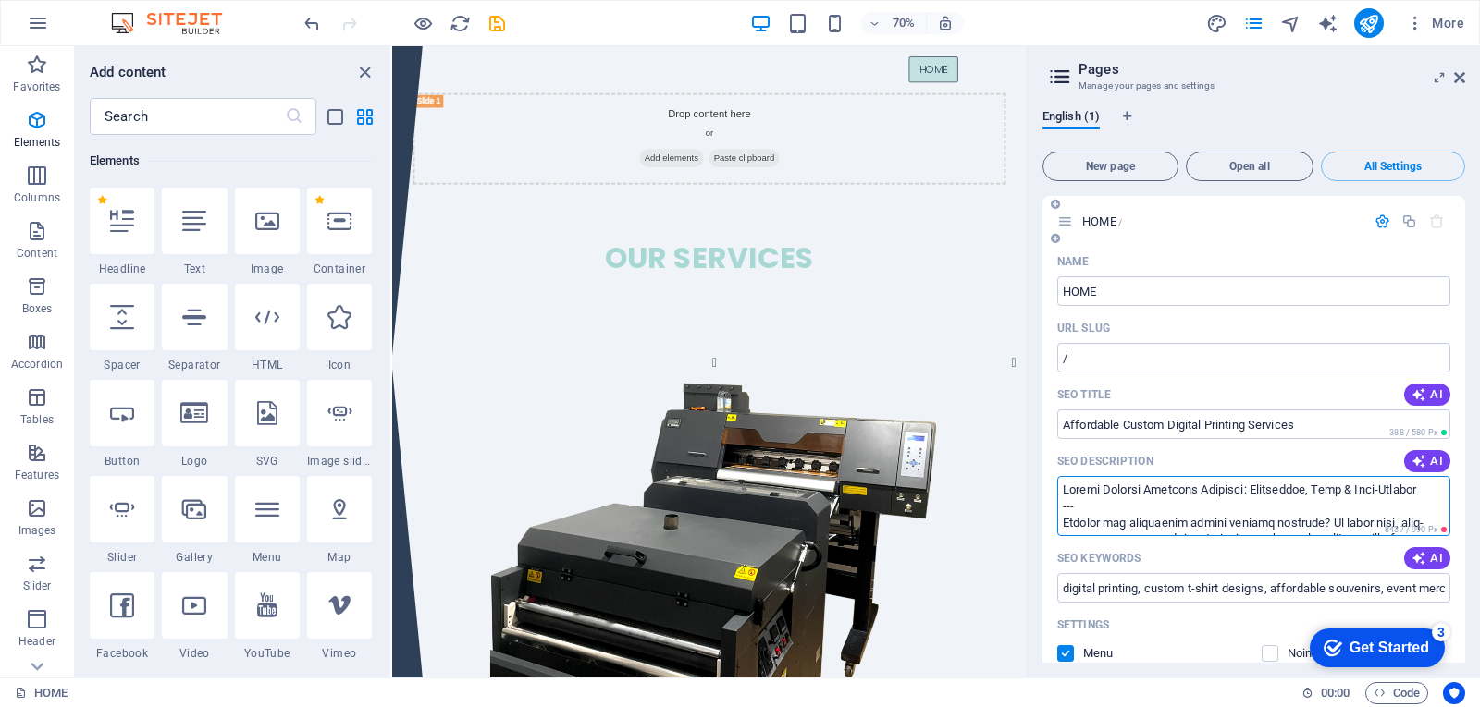
click at [1075, 505] on textarea "SEO Description" at bounding box center [1253, 506] width 393 height 60
click at [1382, 520] on textarea "SEO Description" at bounding box center [1253, 506] width 393 height 60
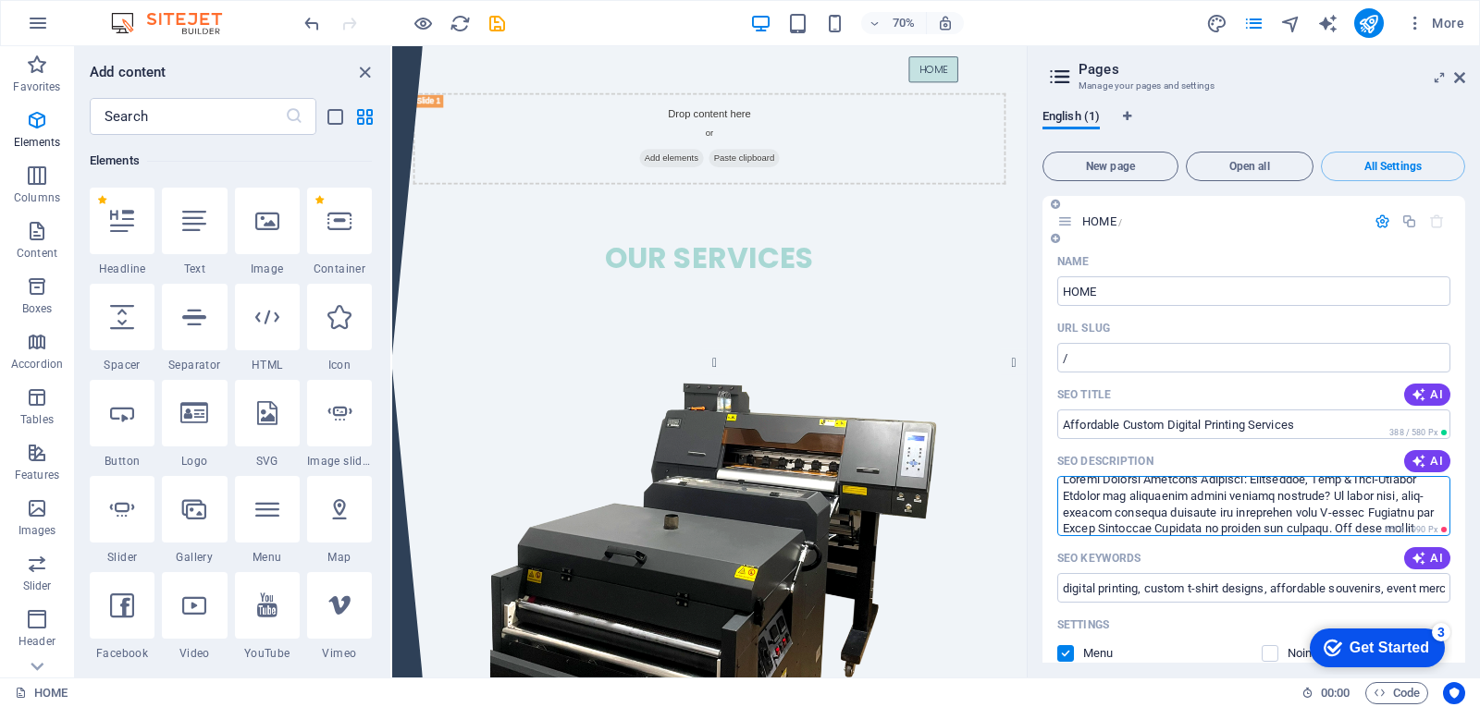
click at [1260, 525] on textarea "SEO Description" at bounding box center [1253, 506] width 393 height 60
click at [1303, 527] on textarea "SEO Description" at bounding box center [1253, 506] width 393 height 60
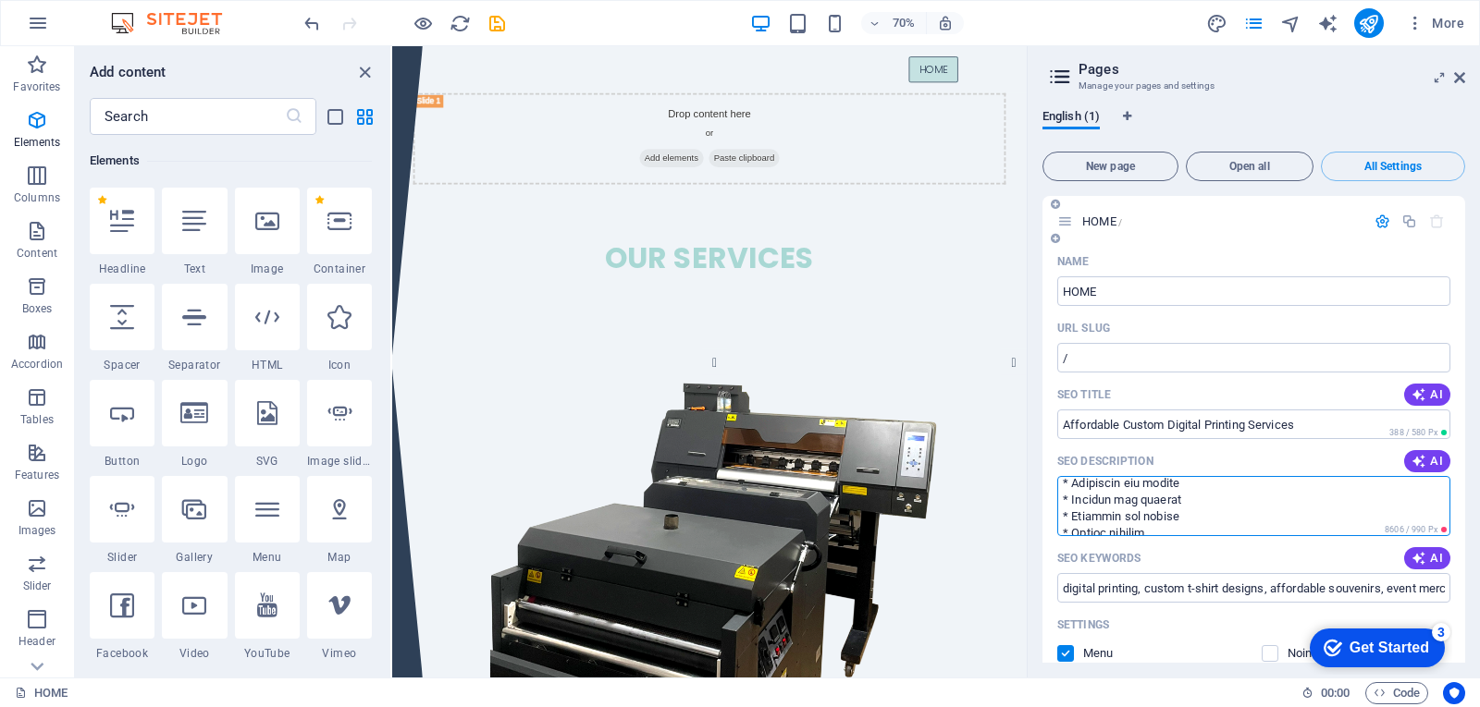
scroll to position [138, 0]
click at [1191, 521] on textarea "SEO Description" at bounding box center [1253, 506] width 393 height 60
click at [1079, 497] on textarea "SEO Description" at bounding box center [1253, 506] width 393 height 60
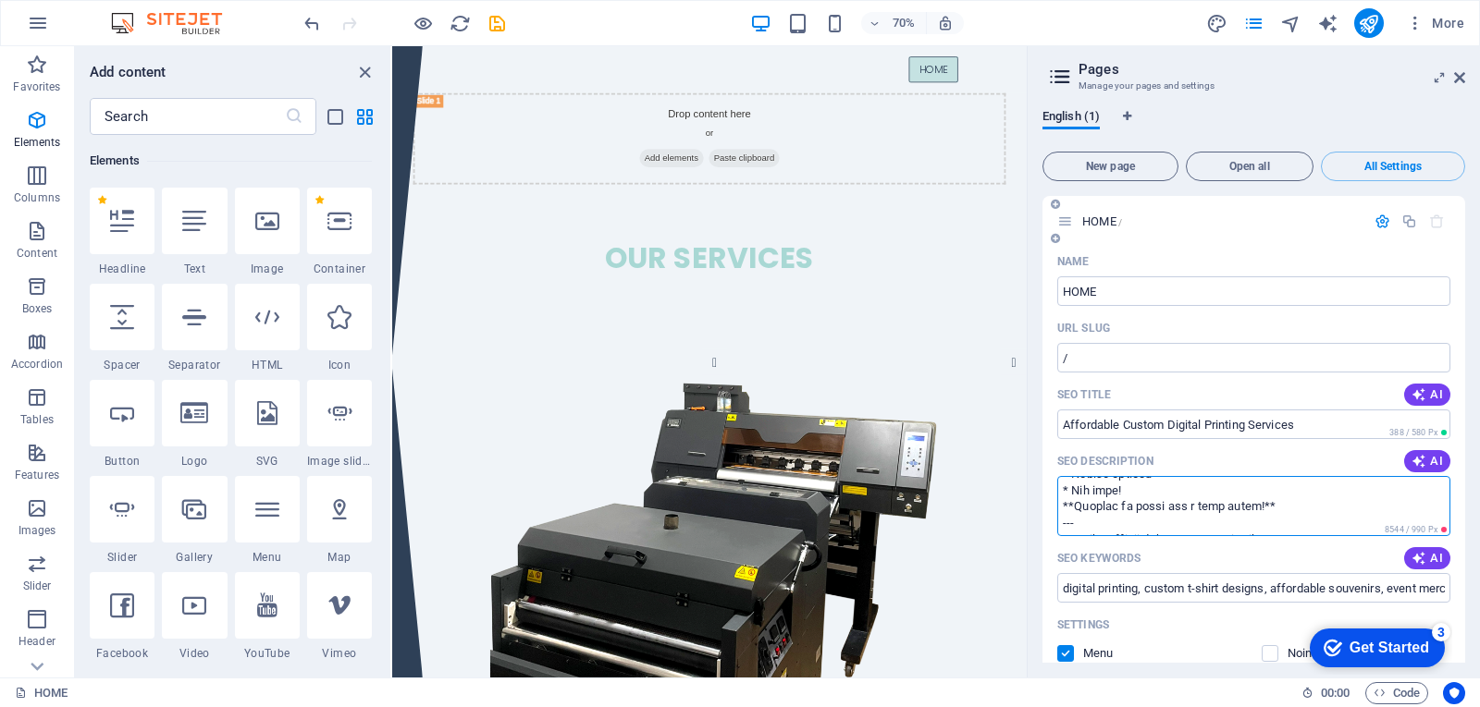
click at [1074, 530] on textarea "SEO Description" at bounding box center [1253, 506] width 393 height 60
click at [1289, 522] on textarea "SEO Description" at bounding box center [1253, 506] width 393 height 60
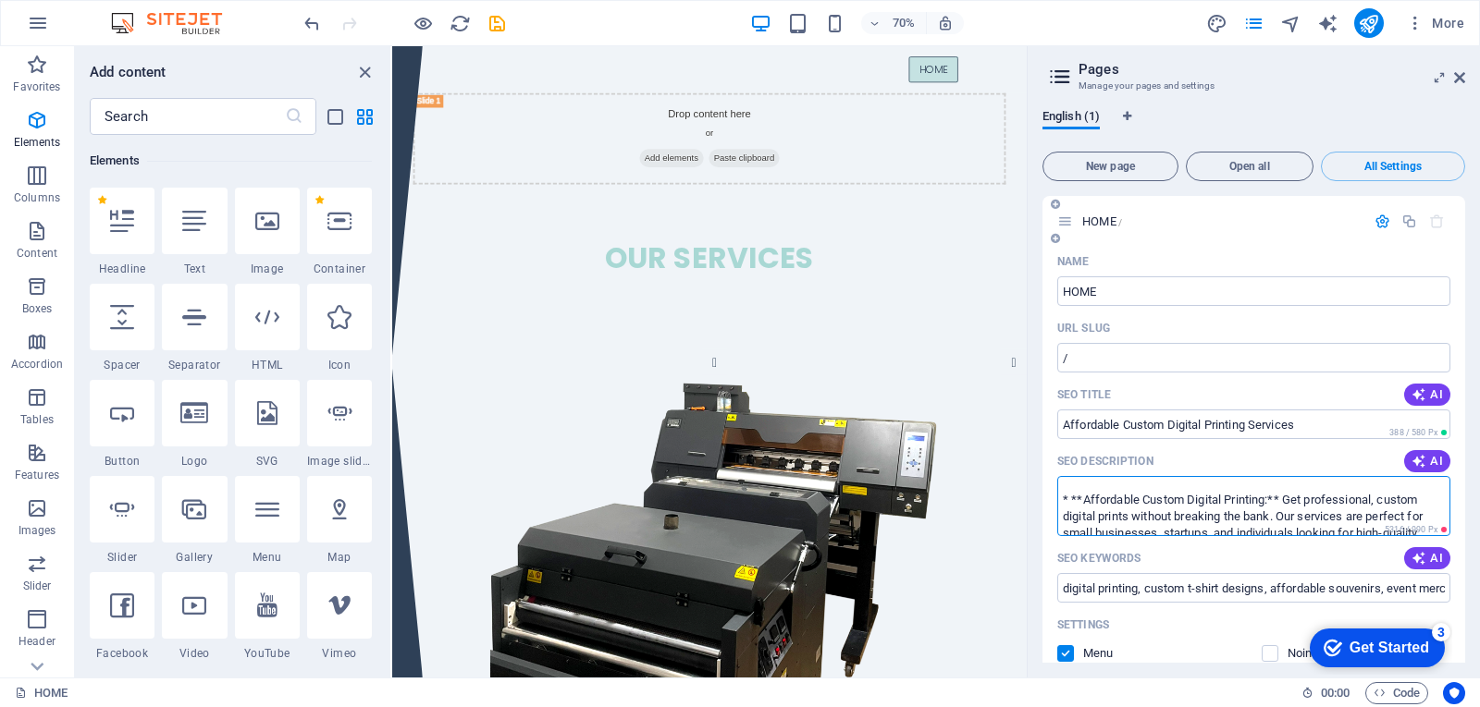
scroll to position [280, 0]
drag, startPoint x: 1058, startPoint y: 498, endPoint x: 1241, endPoint y: 547, distance: 189.8
click at [1241, 547] on div "Name HOME ​ URL SLUG / ​ SEO Title AI Affordable Custom Digital Printing Servic…" at bounding box center [1253, 641] width 423 height 789
drag, startPoint x: 1287, startPoint y: 496, endPoint x: 1027, endPoint y: 492, distance: 259.9
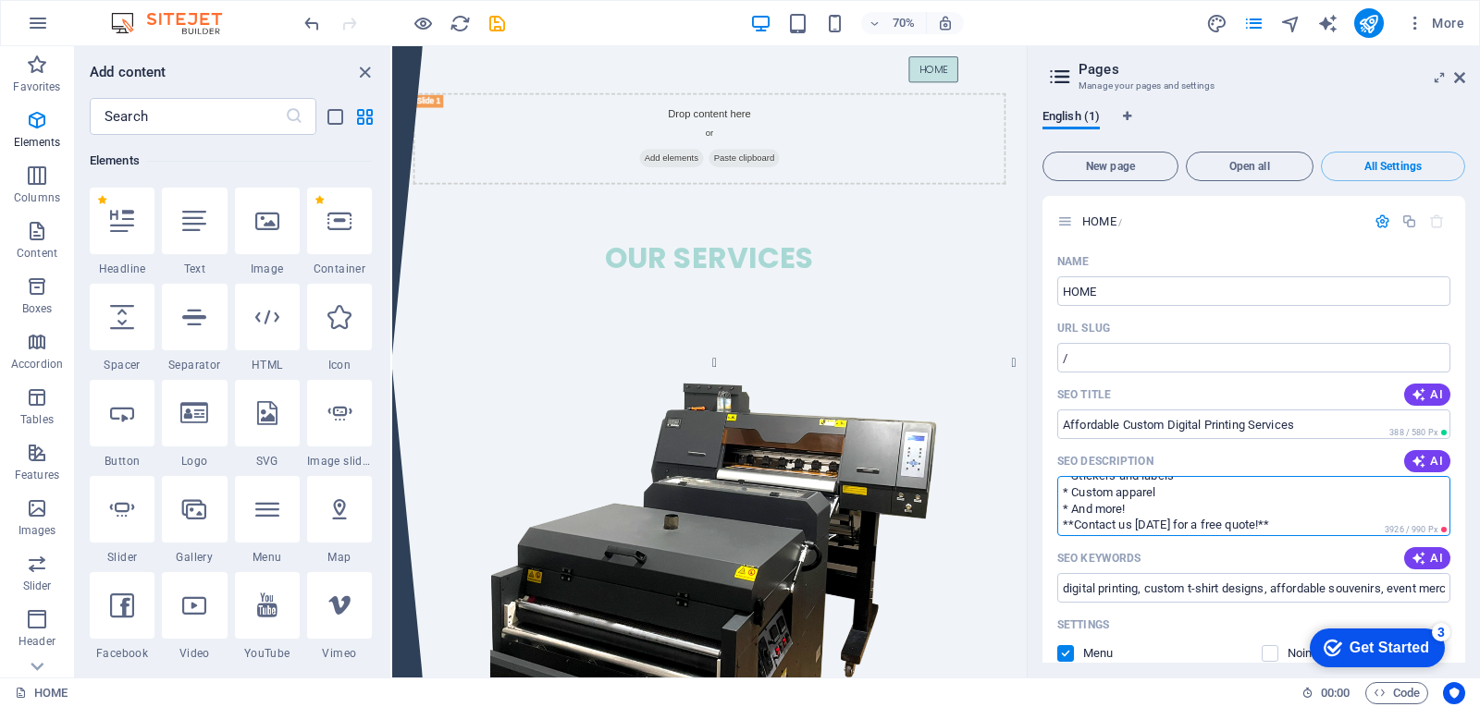
click at [1027, 492] on aside "Pages Manage your pages and settings English (1) New page Open all All Settings…" at bounding box center [1252, 362] width 453 height 632
drag, startPoint x: 1273, startPoint y: 500, endPoint x: 1148, endPoint y: 501, distance: 125.8
click at [1148, 501] on textarea "Custom Digital Printing Services: Affordable, Fast & High-Quality Looking for a…" at bounding box center [1253, 506] width 393 height 60
drag, startPoint x: 1283, startPoint y: 495, endPoint x: 1065, endPoint y: 497, distance: 217.3
click at [1065, 497] on textarea "Custom Digital Printing Services: Affordable, Fast & High-Quality Looking for a…" at bounding box center [1253, 506] width 393 height 60
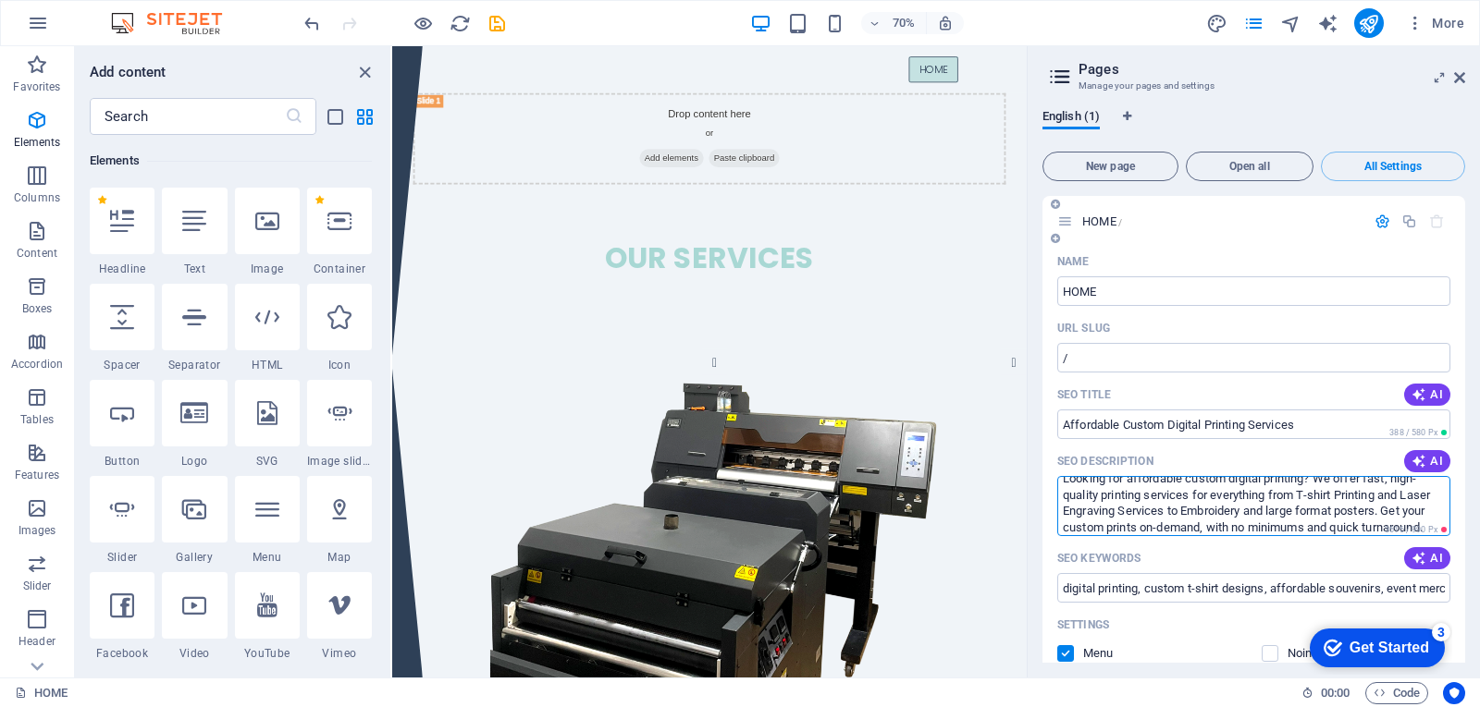
scroll to position [0, 0]
click at [1345, 498] on textarea "Custom Digital Printing Services: Affordable, Fast & High-Quality Looking for a…" at bounding box center [1253, 506] width 393 height 60
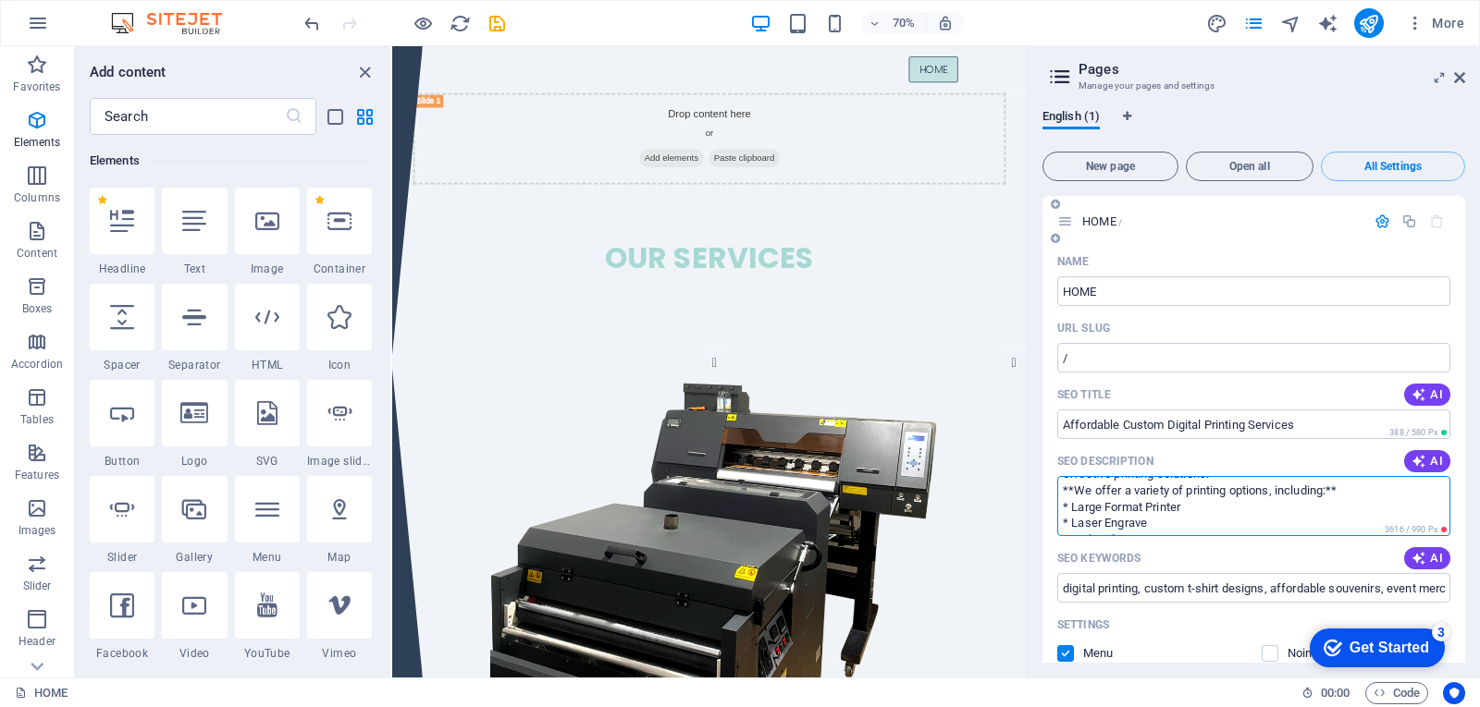
scroll to position [198, 0]
drag, startPoint x: 1058, startPoint y: 512, endPoint x: 1185, endPoint y: 534, distance: 128.5
click at [1185, 534] on textarea "Custom Digital Printing Services: Affordable, Fast & High-Quality Looking for a…" at bounding box center [1253, 506] width 393 height 60
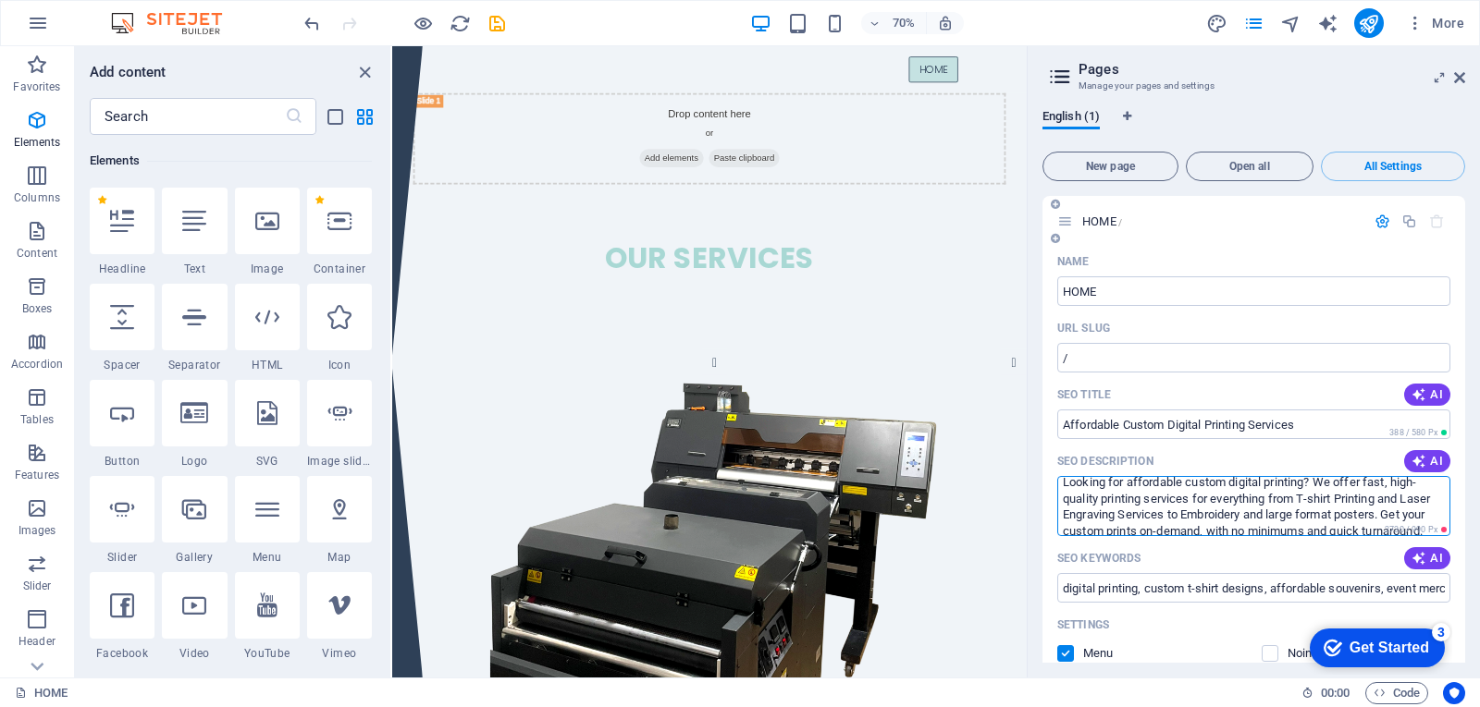
scroll to position [0, 0]
type textarea "Custom Digital Printing Services: Affordable, Fast & High-Quality Looking for a…"
click at [1433, 552] on span "AI" at bounding box center [1426, 558] width 31 height 15
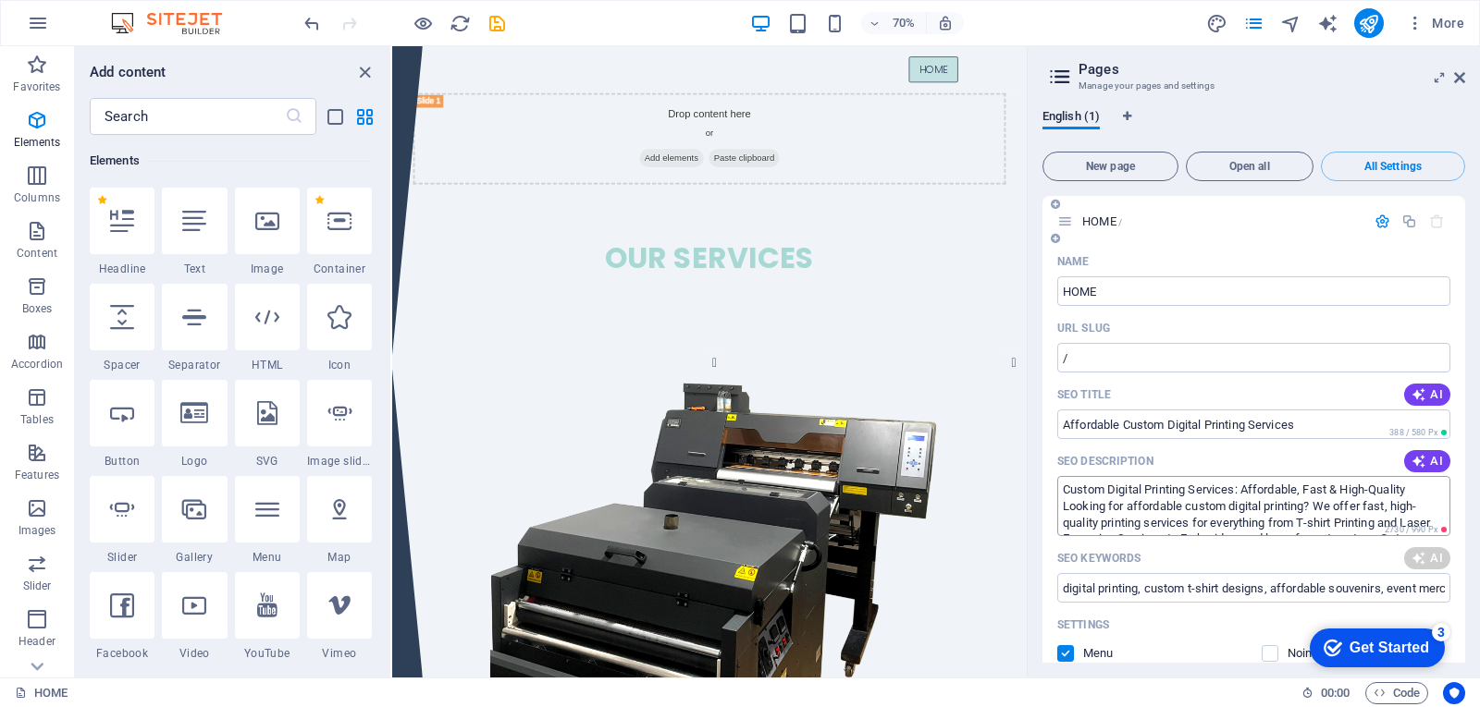
type input "digital printing services, [GEOGRAPHIC_DATA] printing, commercial printing solu…"
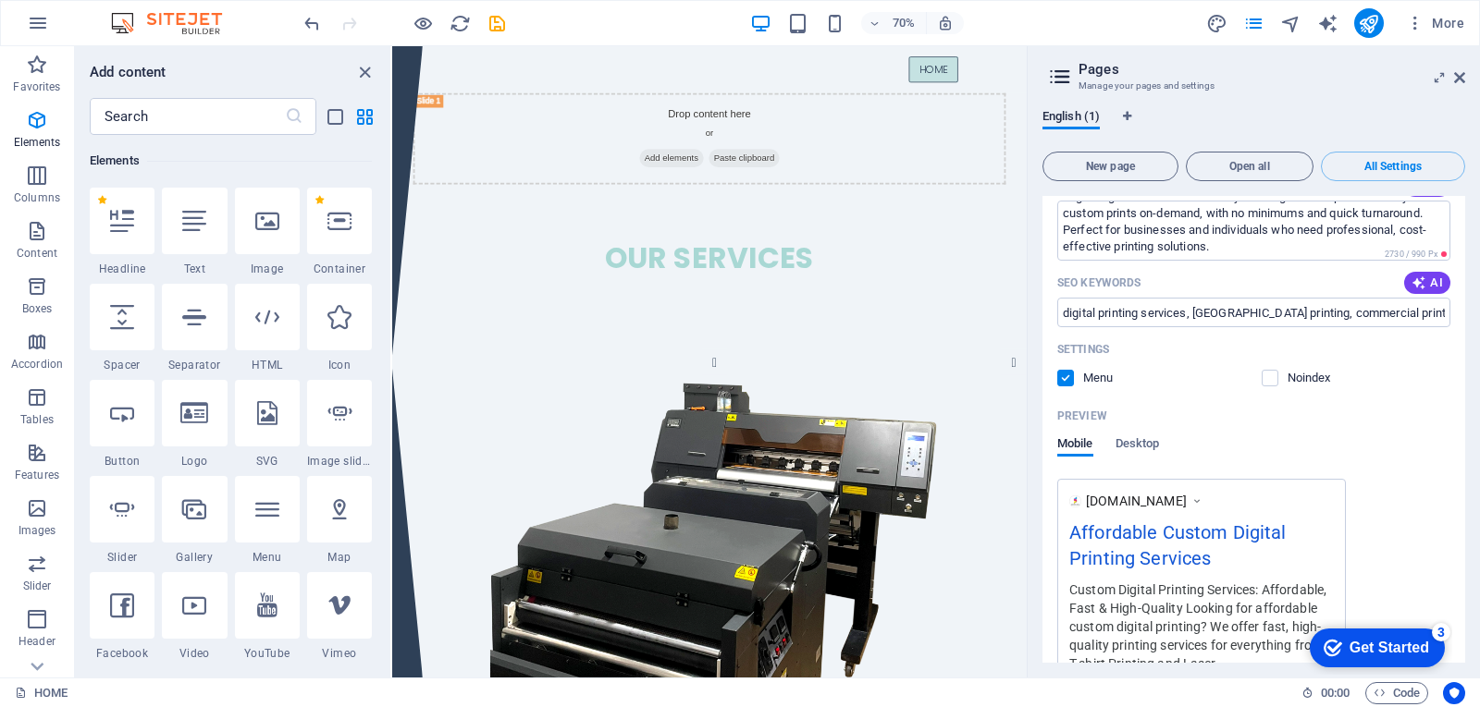
scroll to position [103, 0]
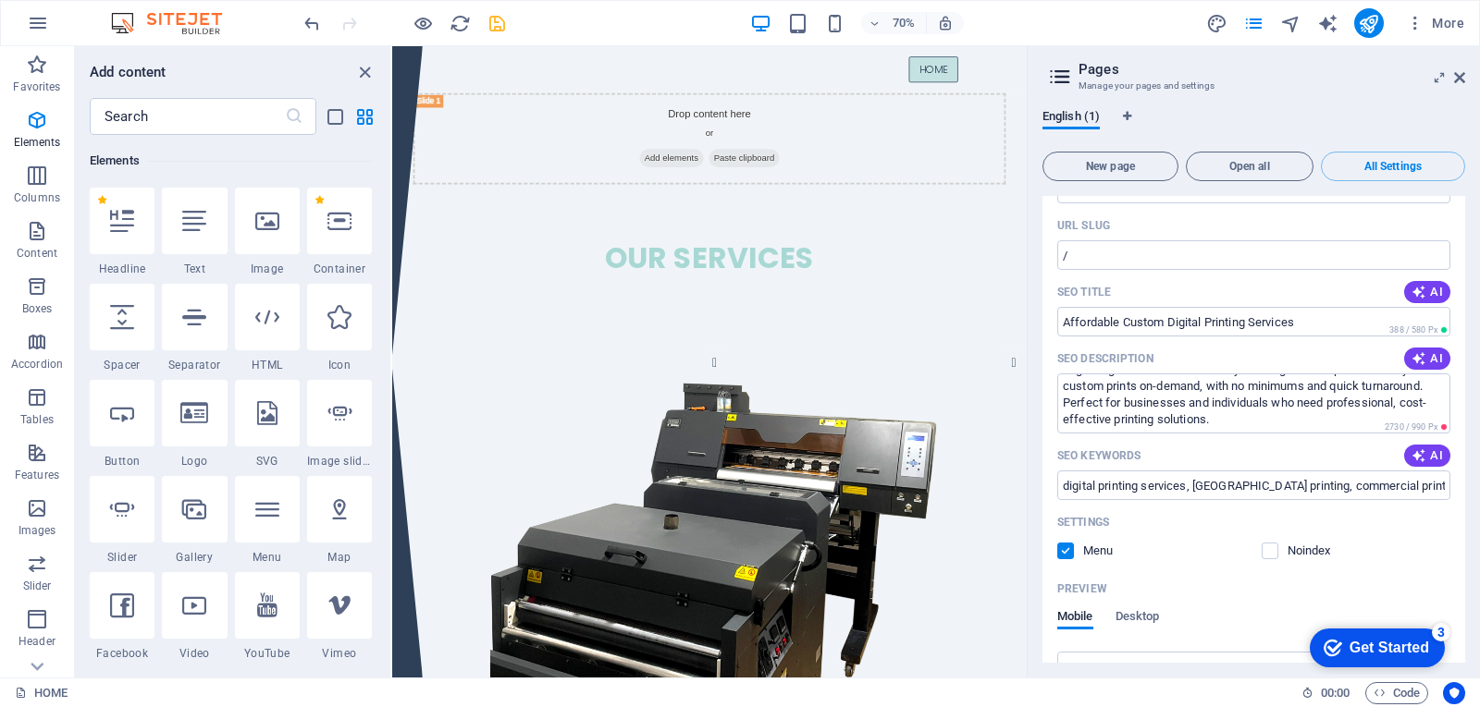
click at [492, 30] on icon "save" at bounding box center [496, 23] width 21 height 21
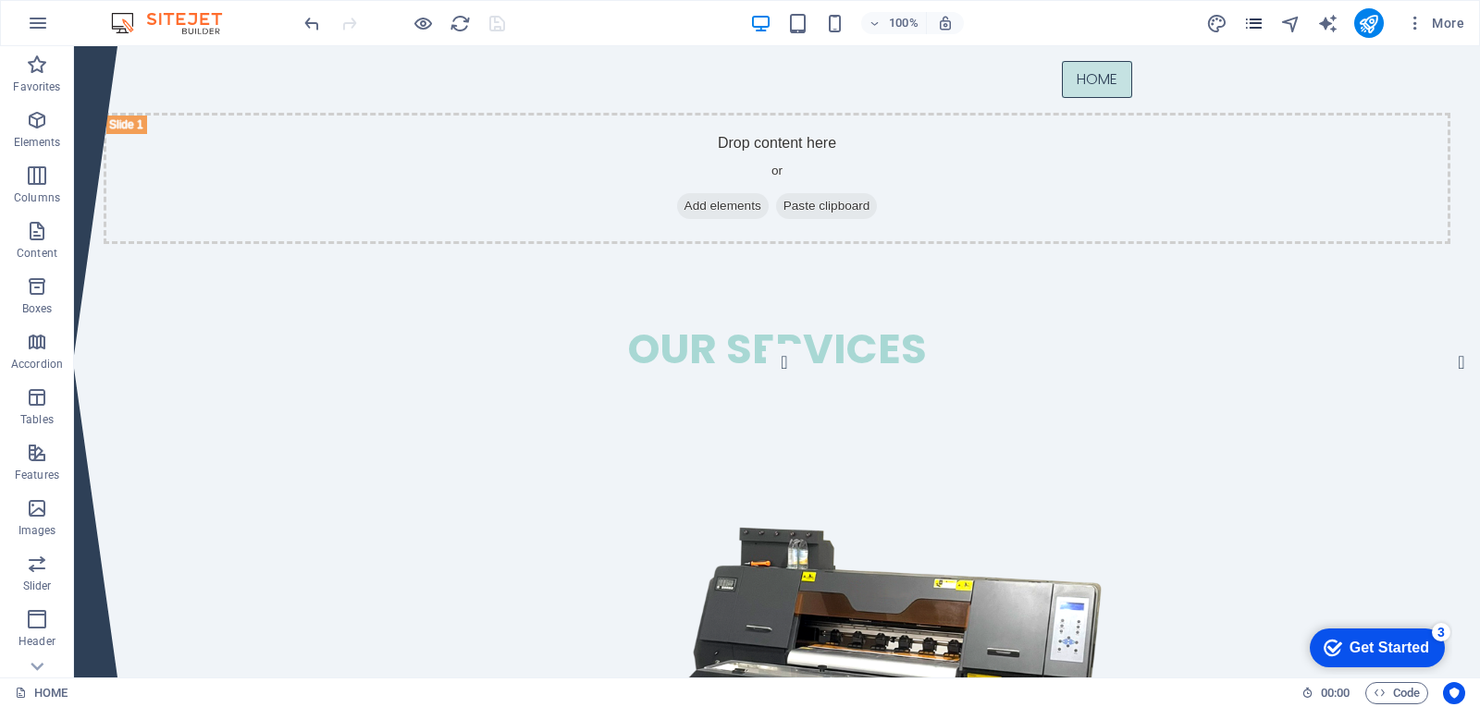
click at [1259, 31] on icon "pages" at bounding box center [1253, 23] width 21 height 21
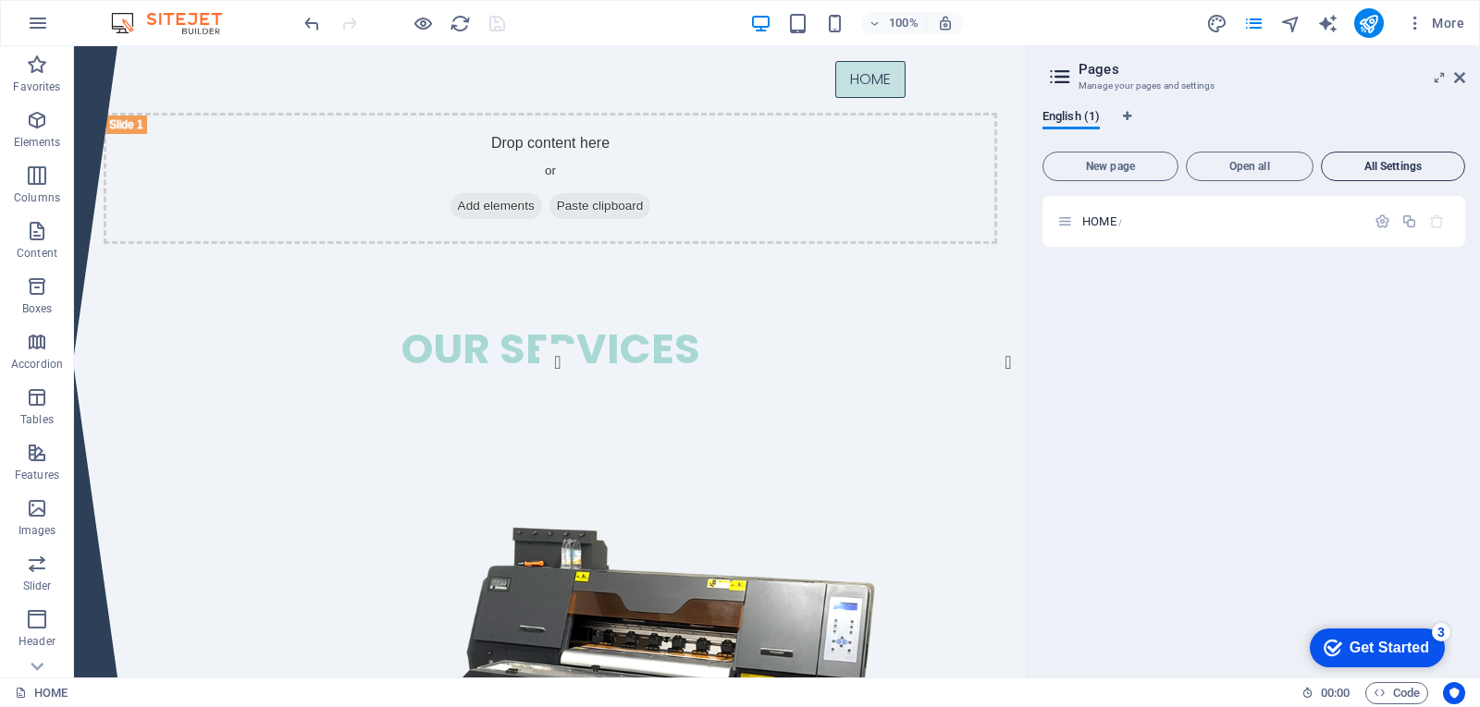
click at [1378, 167] on span "All Settings" at bounding box center [1393, 166] width 128 height 11
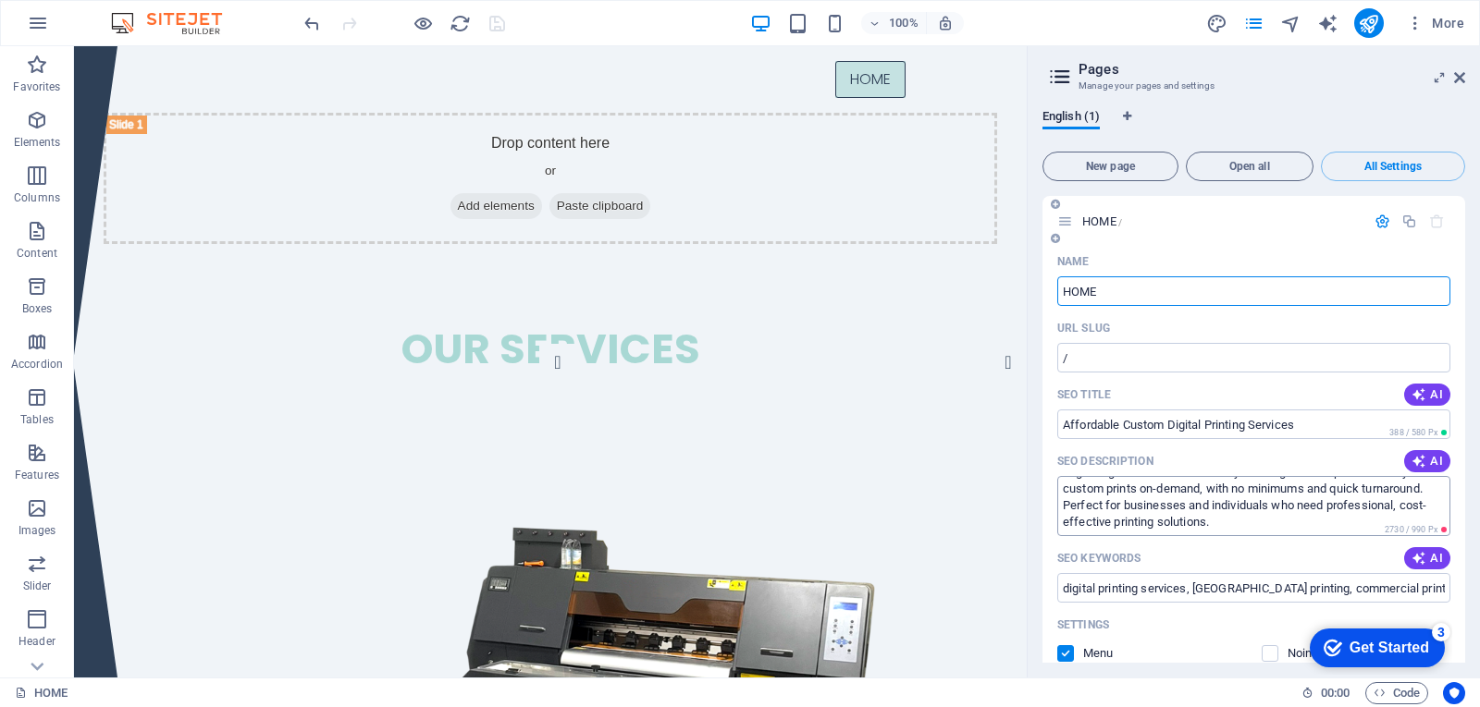
scroll to position [0, 0]
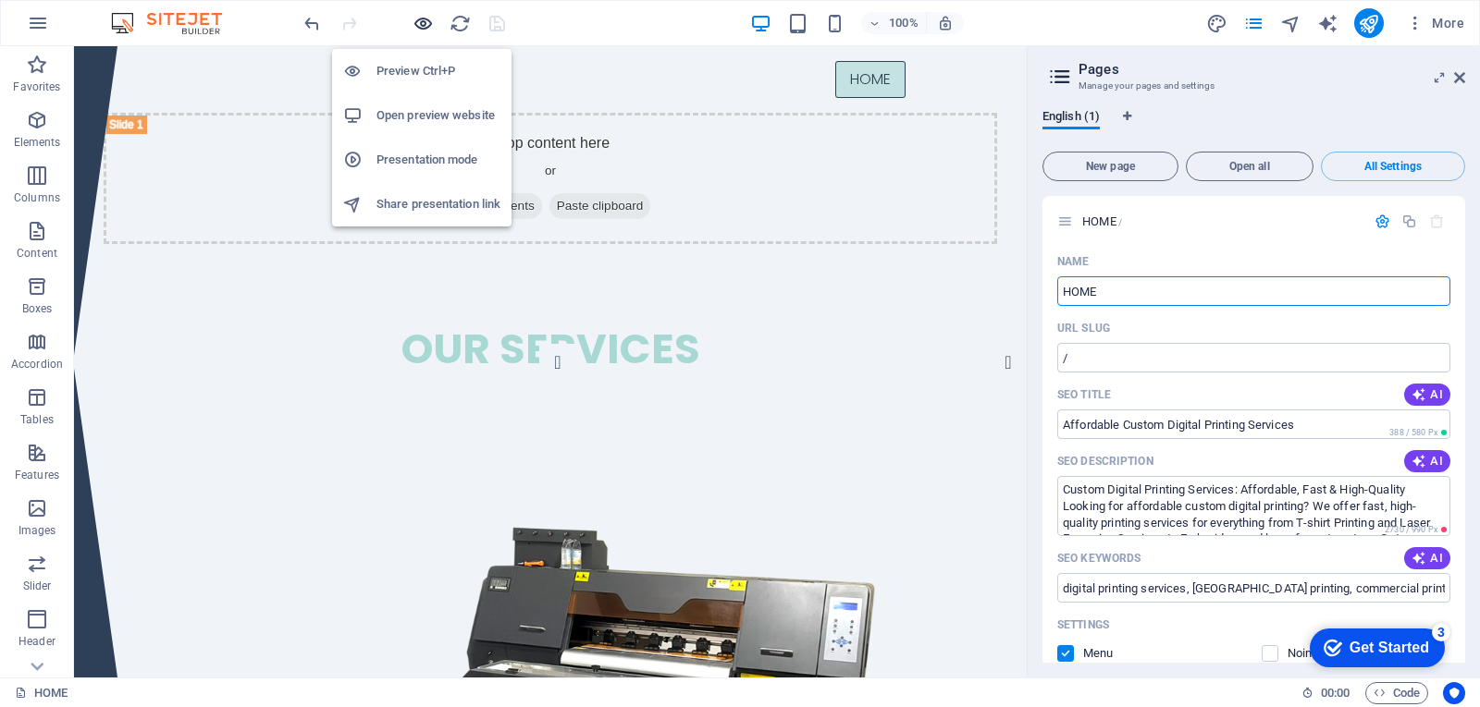
click at [425, 29] on icon "button" at bounding box center [422, 23] width 21 height 21
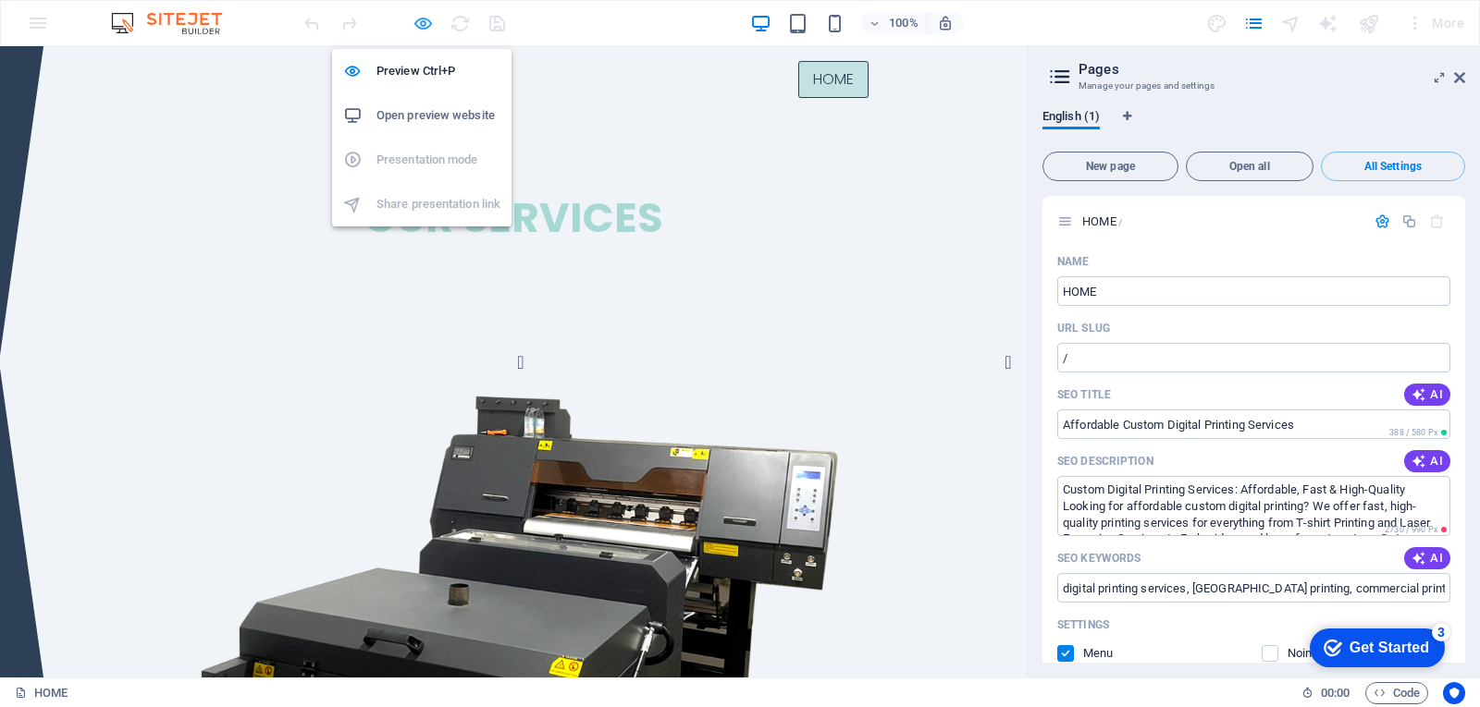
click at [413, 22] on icon "button" at bounding box center [422, 23] width 21 height 21
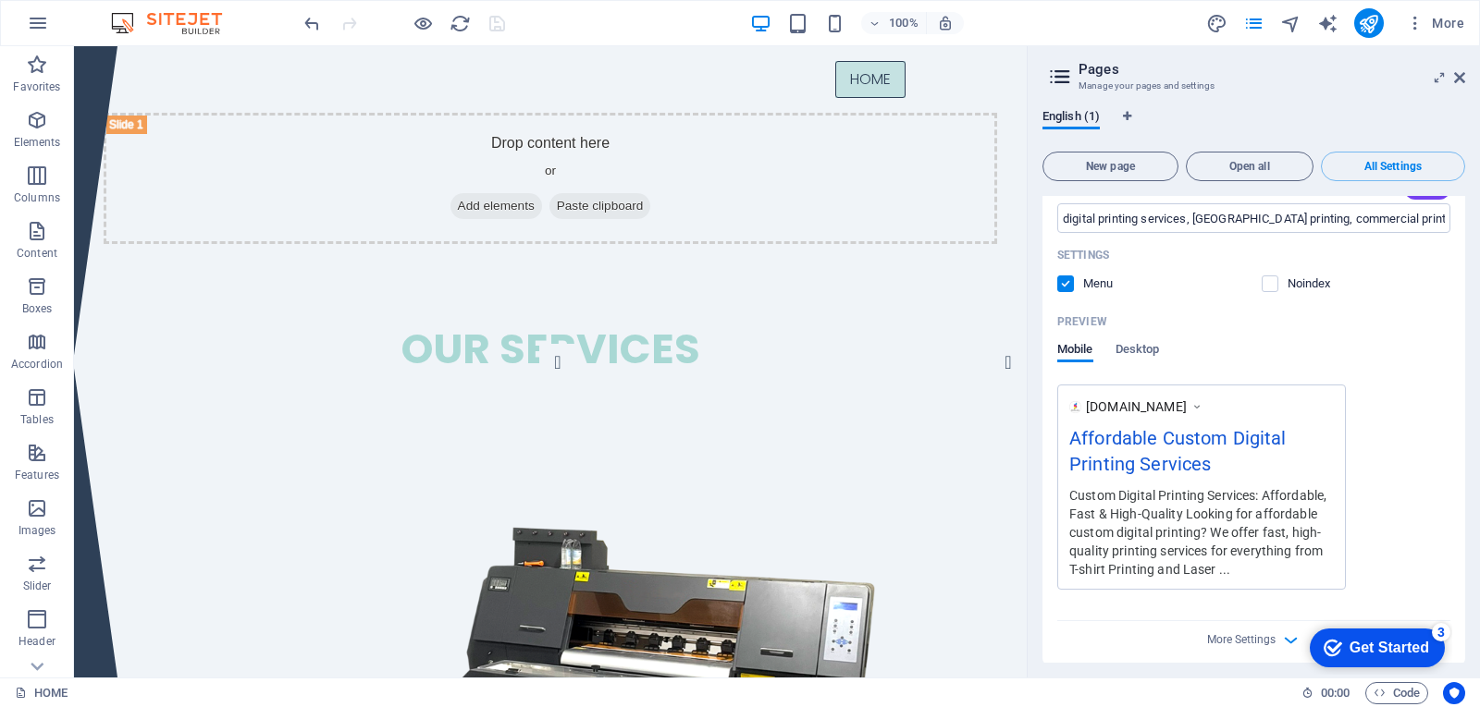
scroll to position [380, 0]
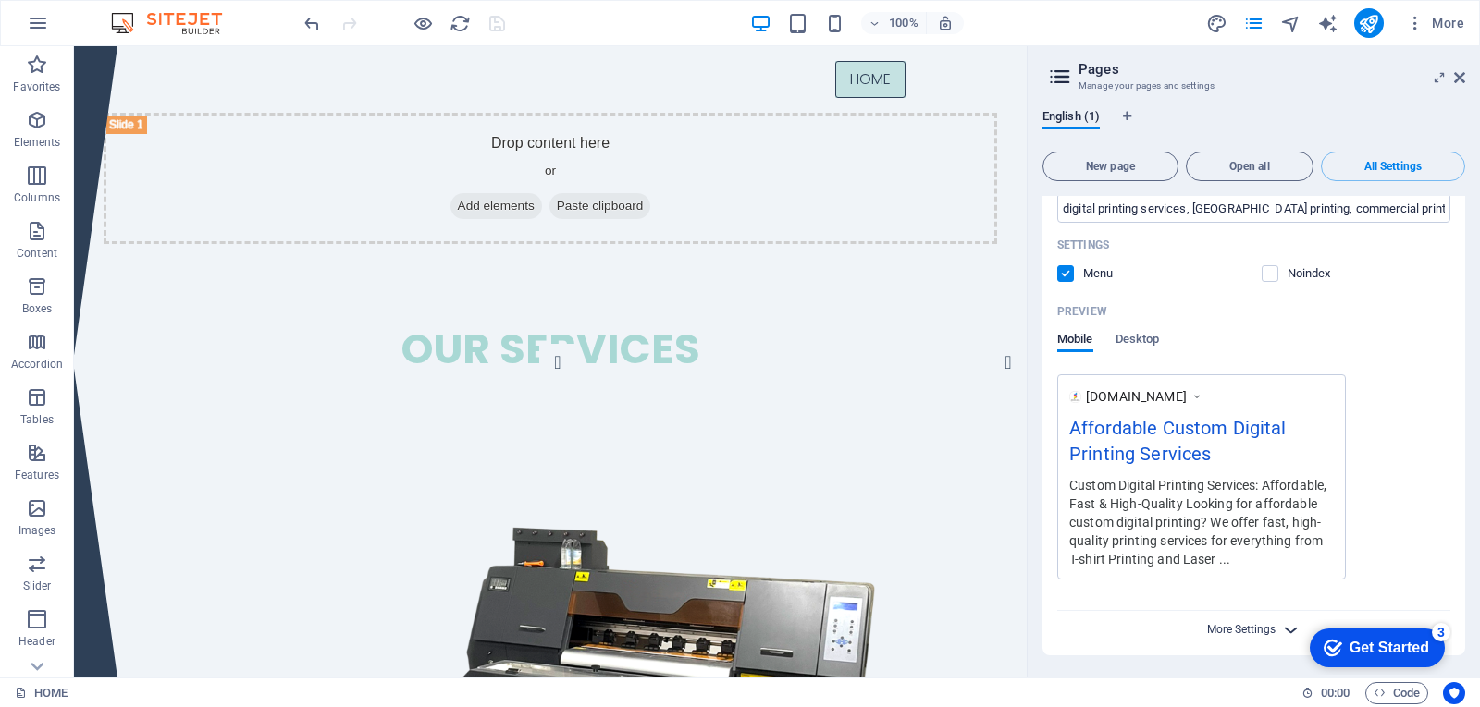
click at [1255, 633] on span "More Settings" at bounding box center [1241, 629] width 68 height 13
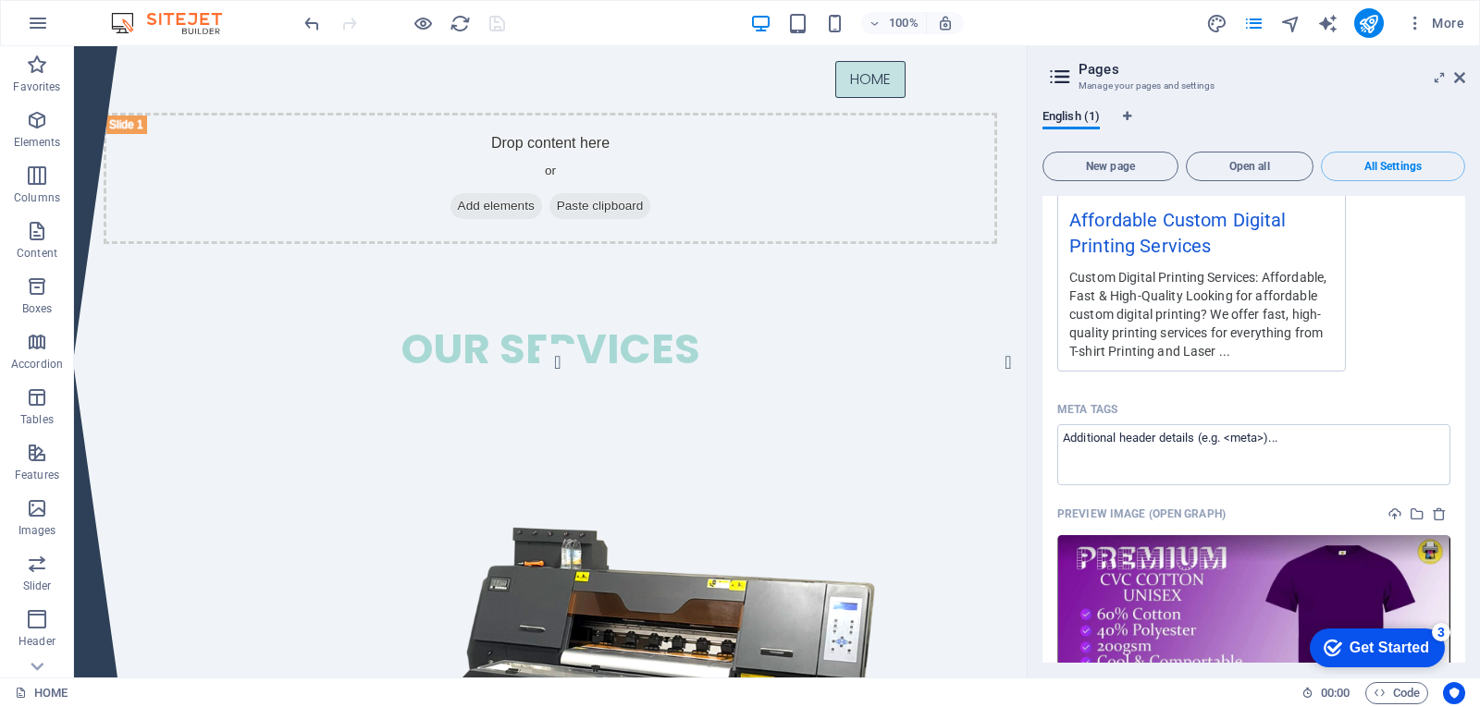
scroll to position [616, 0]
